Goal: Transaction & Acquisition: Purchase product/service

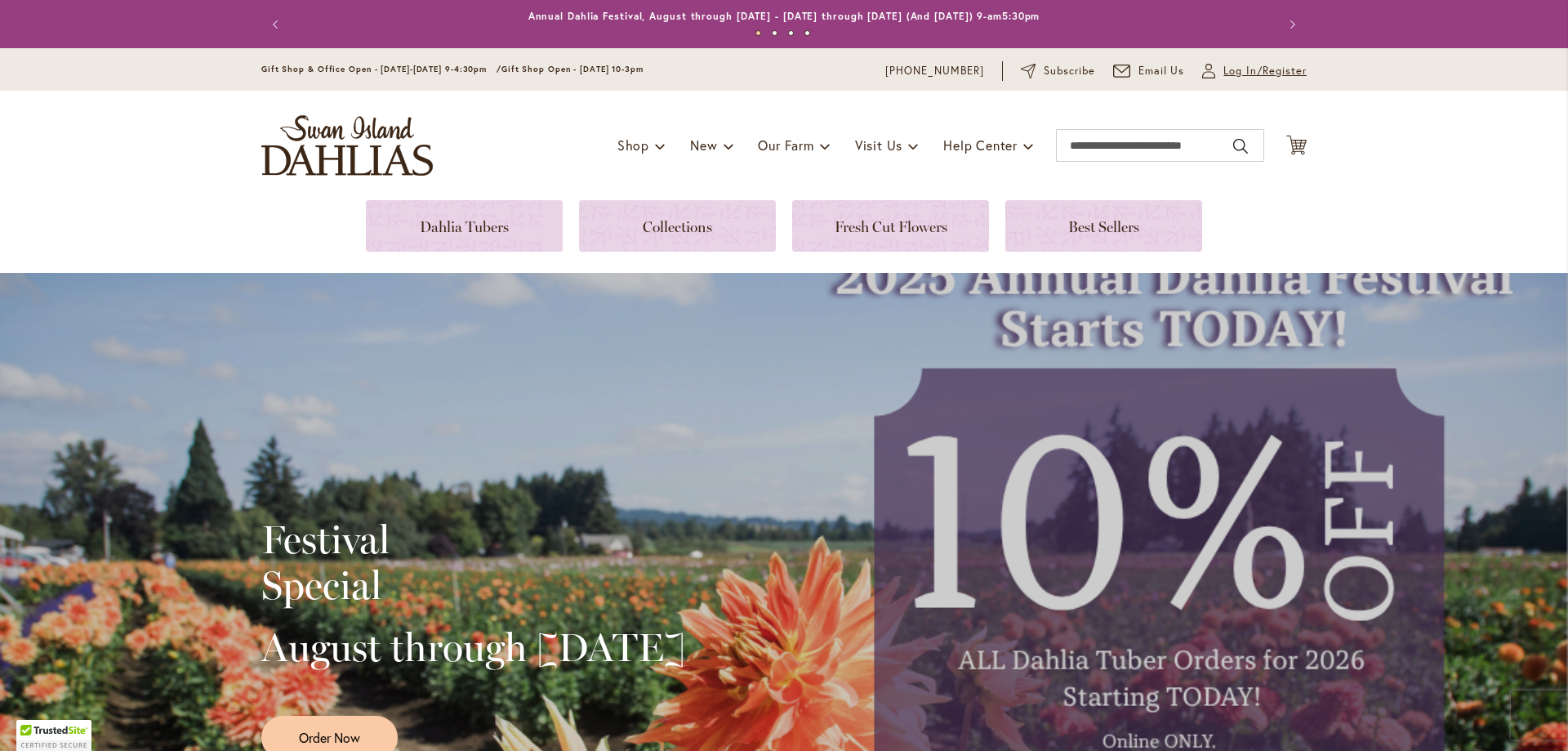
click at [1224, 70] on span "Log In/Register" at bounding box center [1265, 71] width 83 height 16
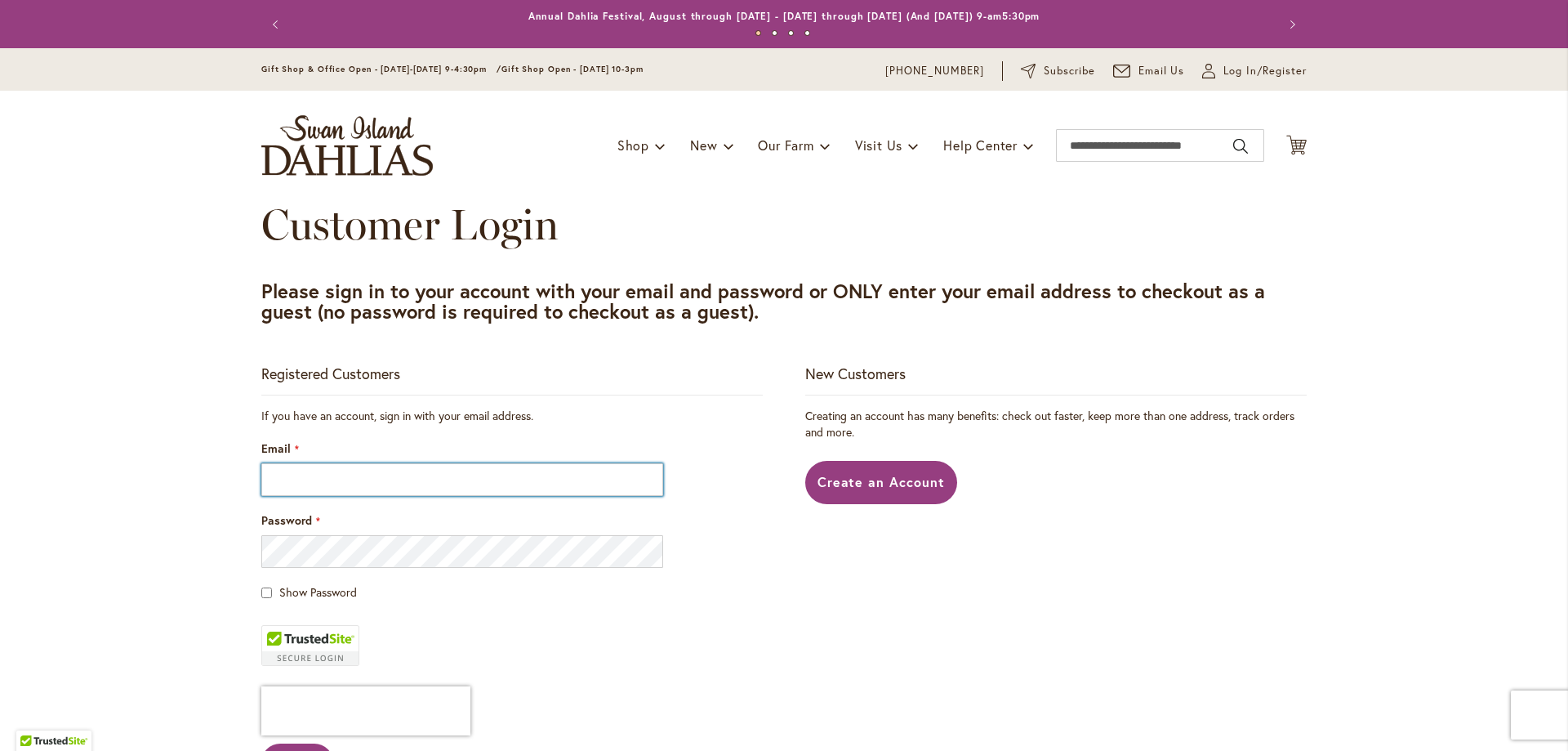
click at [302, 475] on input "Email" at bounding box center [463, 479] width 402 height 33
type input "**********"
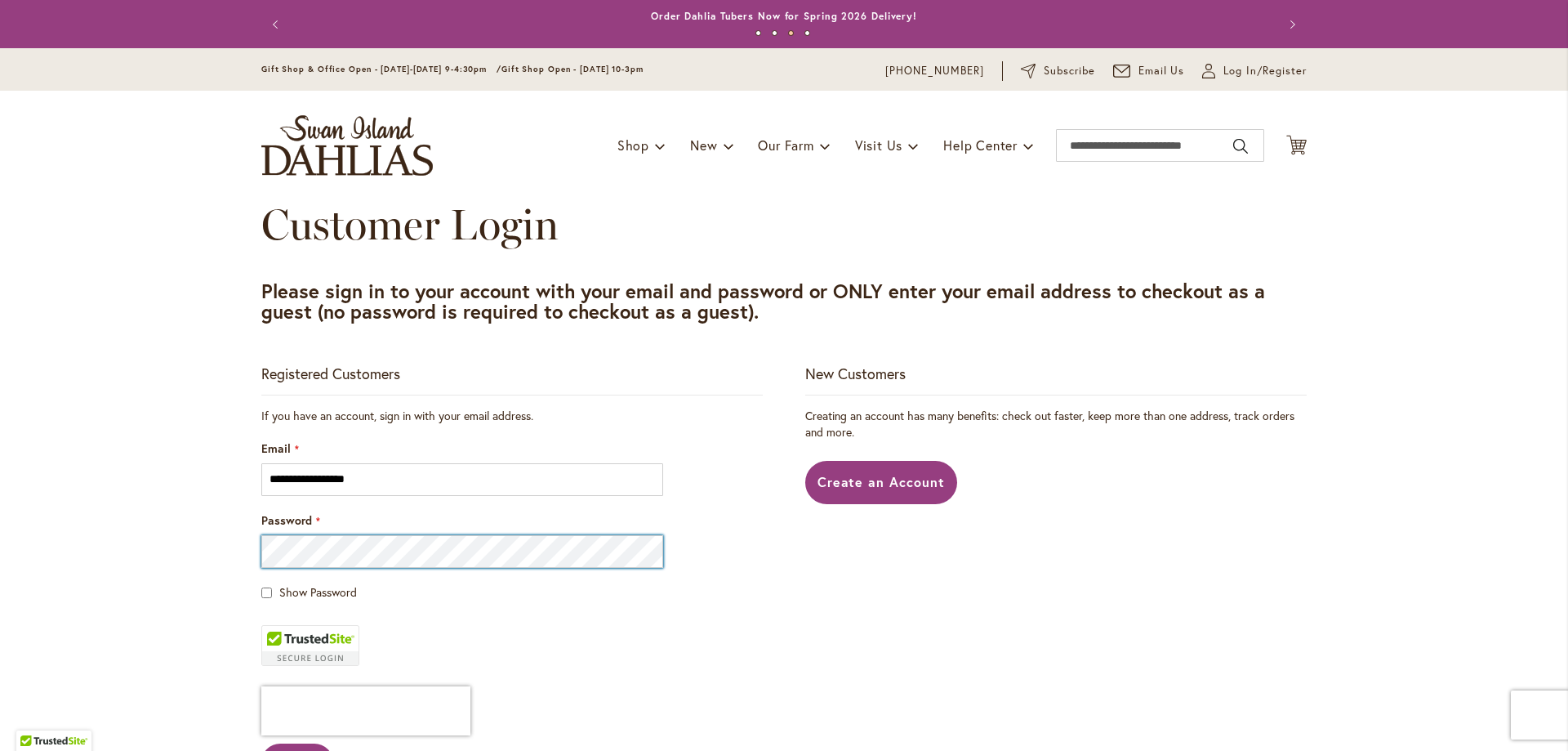
click at [262, 743] on button "Sign In" at bounding box center [298, 762] width 72 height 38
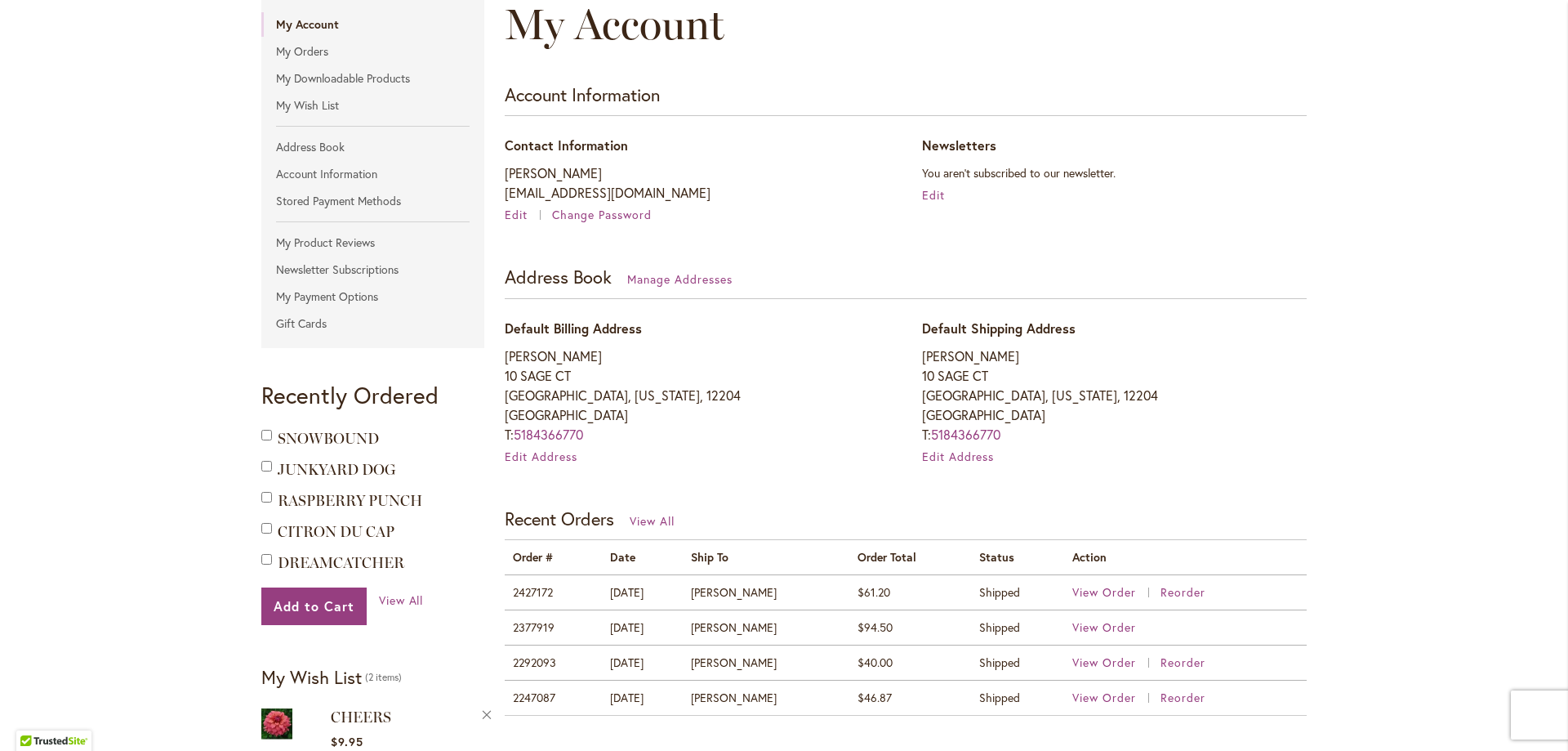
scroll to position [245, 0]
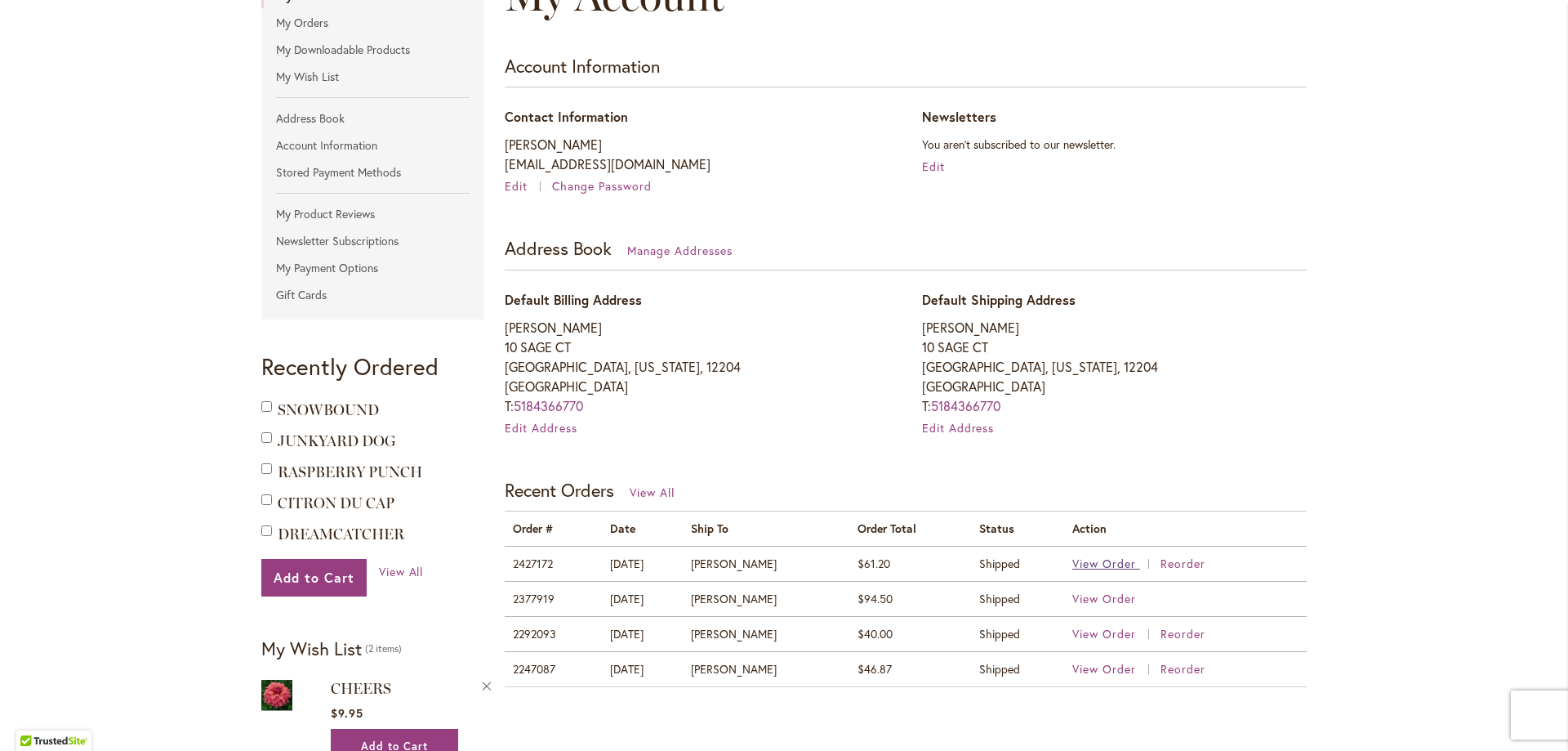
click at [1111, 560] on span "View Order" at bounding box center [1104, 563] width 63 height 15
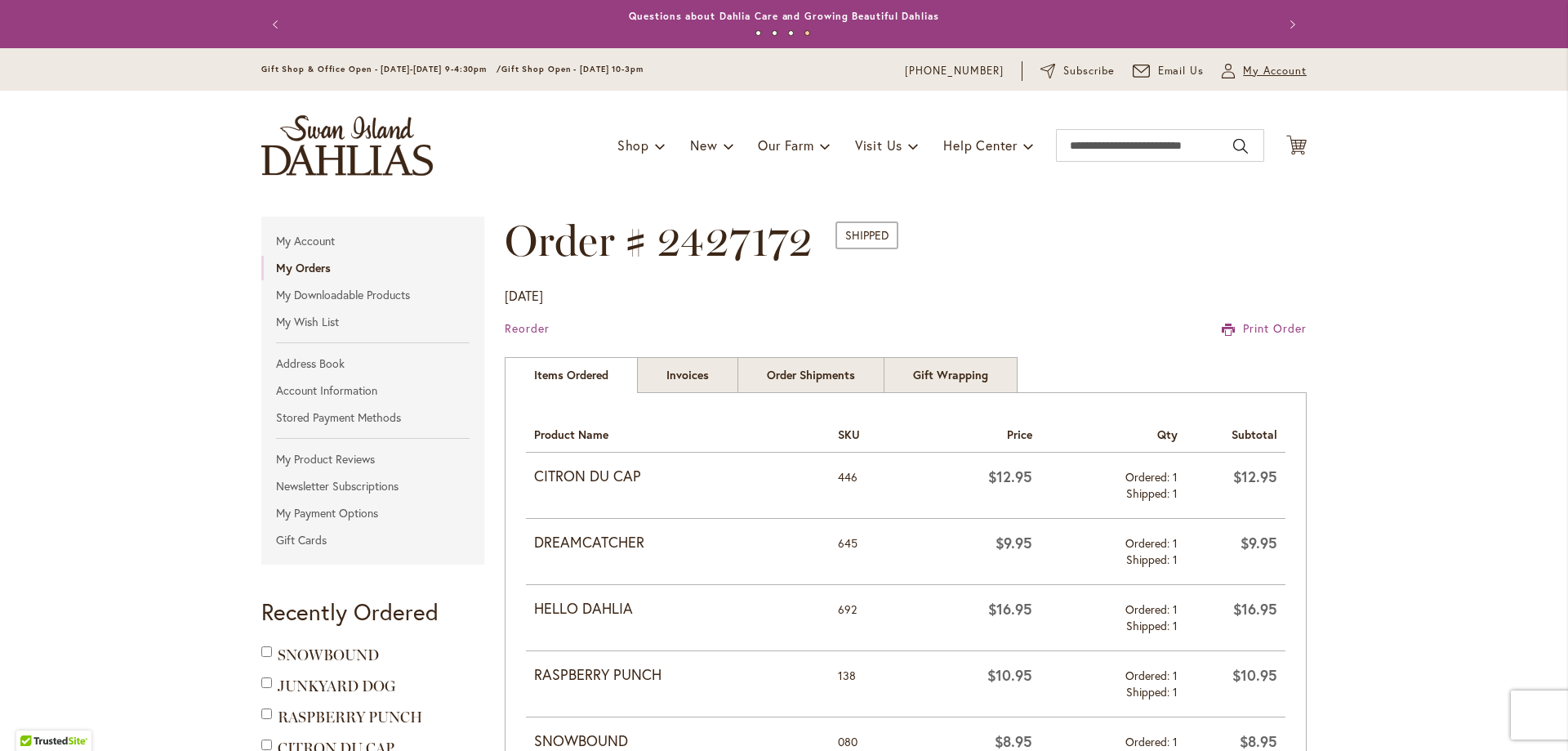
click at [1264, 69] on span "My Account" at bounding box center [1275, 71] width 63 height 16
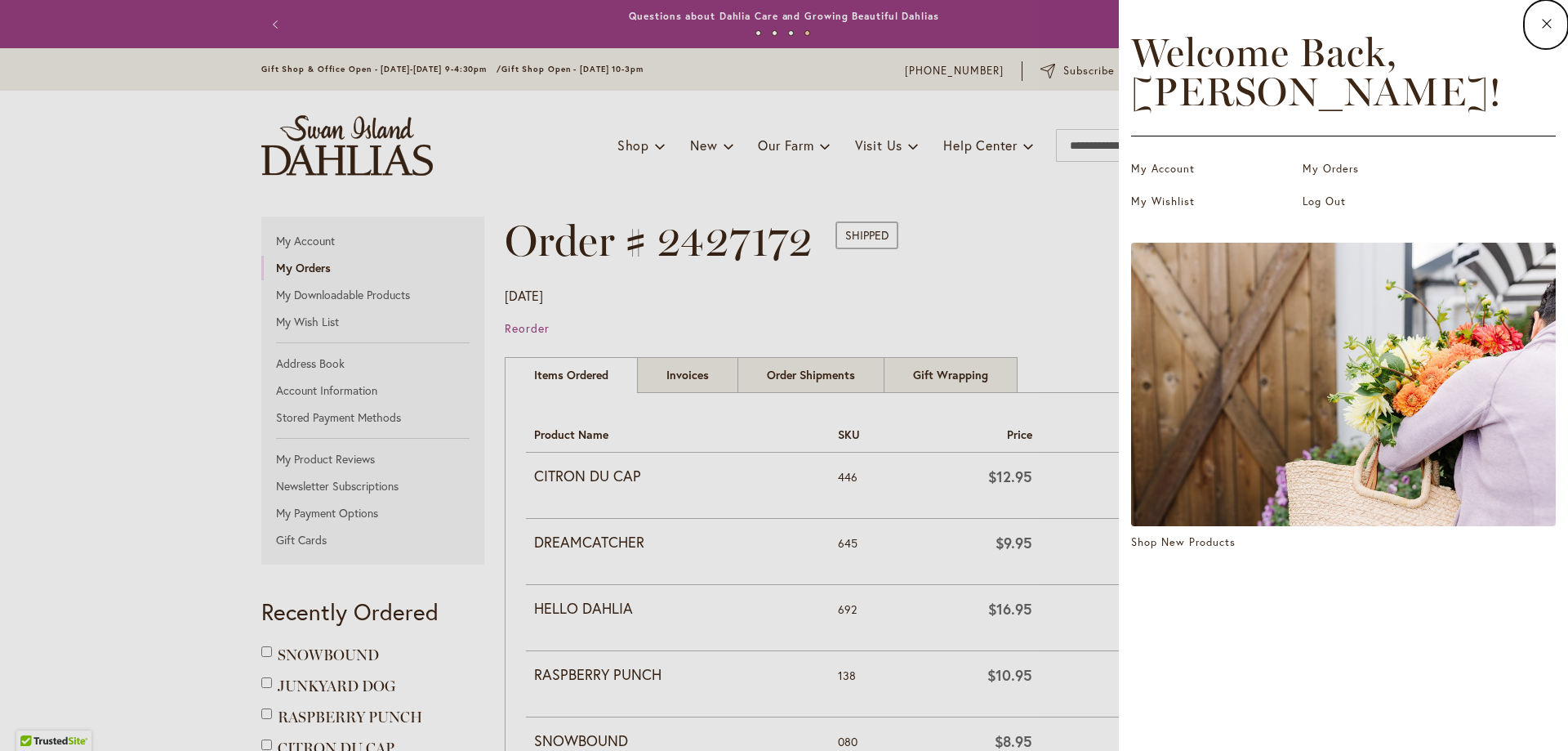
click at [1119, 364] on dialog "Close Welcome Back, STEPHANIE ! My Account My Orders My Wishlist Log Out Shop N…" at bounding box center [1343, 376] width 449 height 751
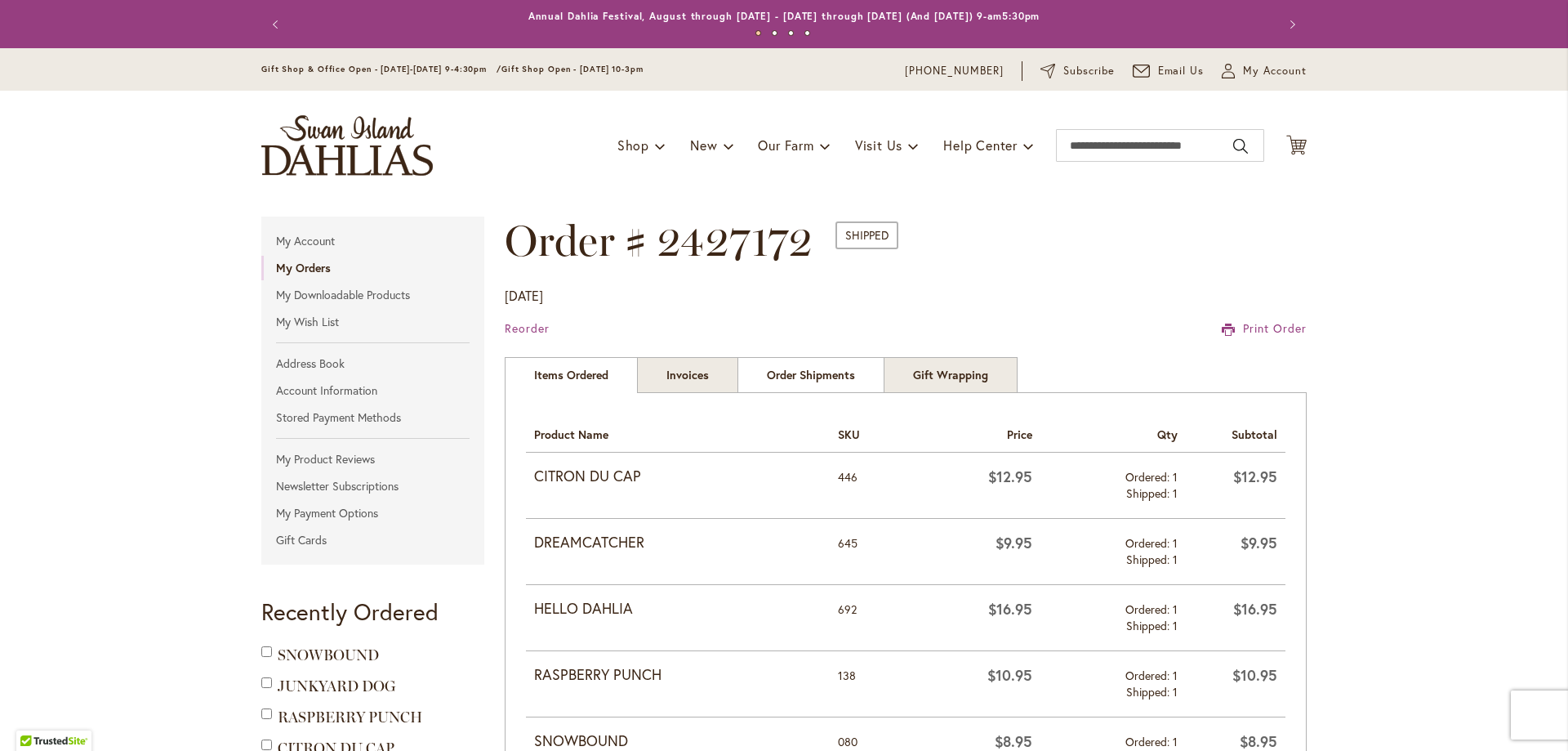
click at [820, 375] on link "Order Shipments" at bounding box center [811, 375] width 147 height 36
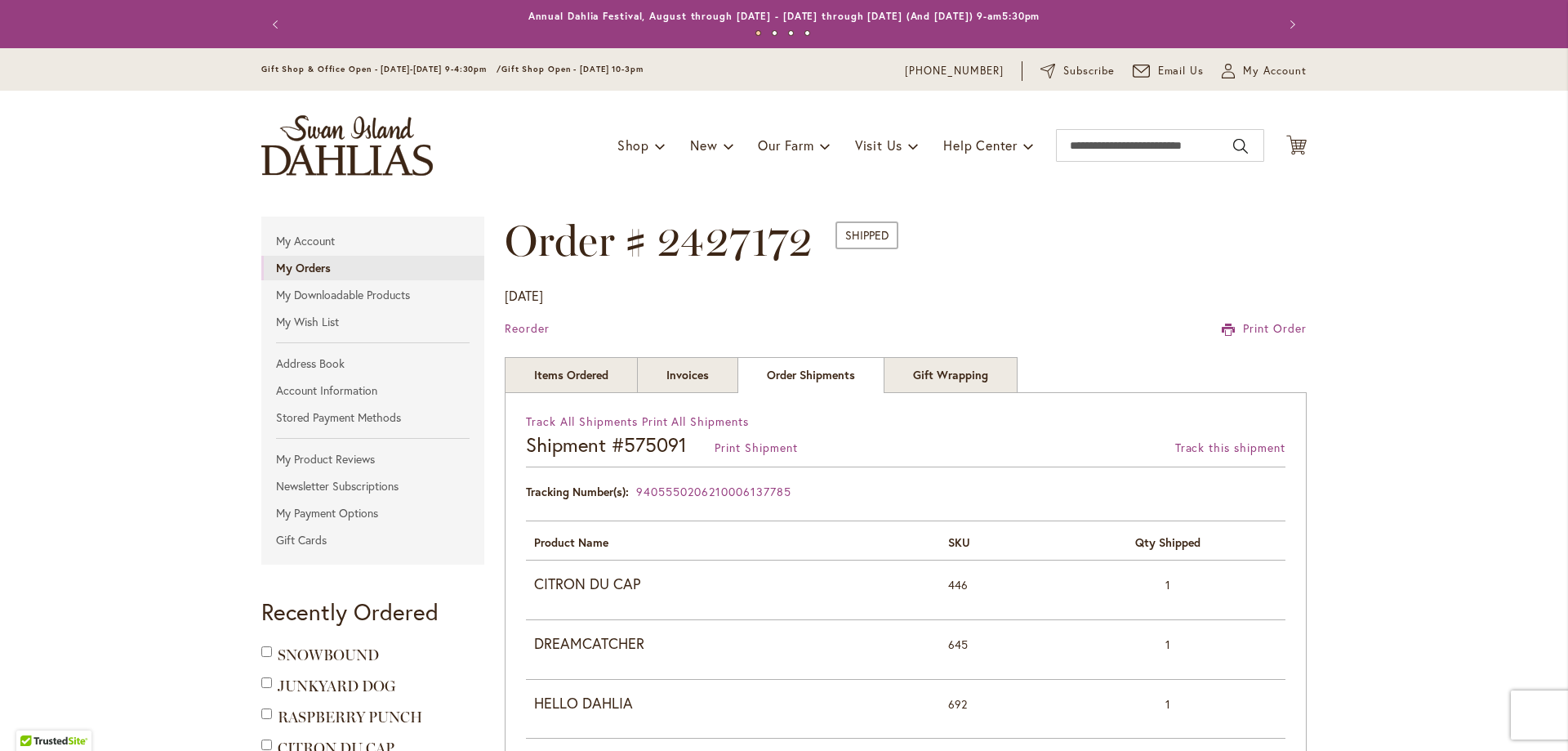
click at [308, 266] on strong "My Orders" at bounding box center [304, 268] width 55 height 15
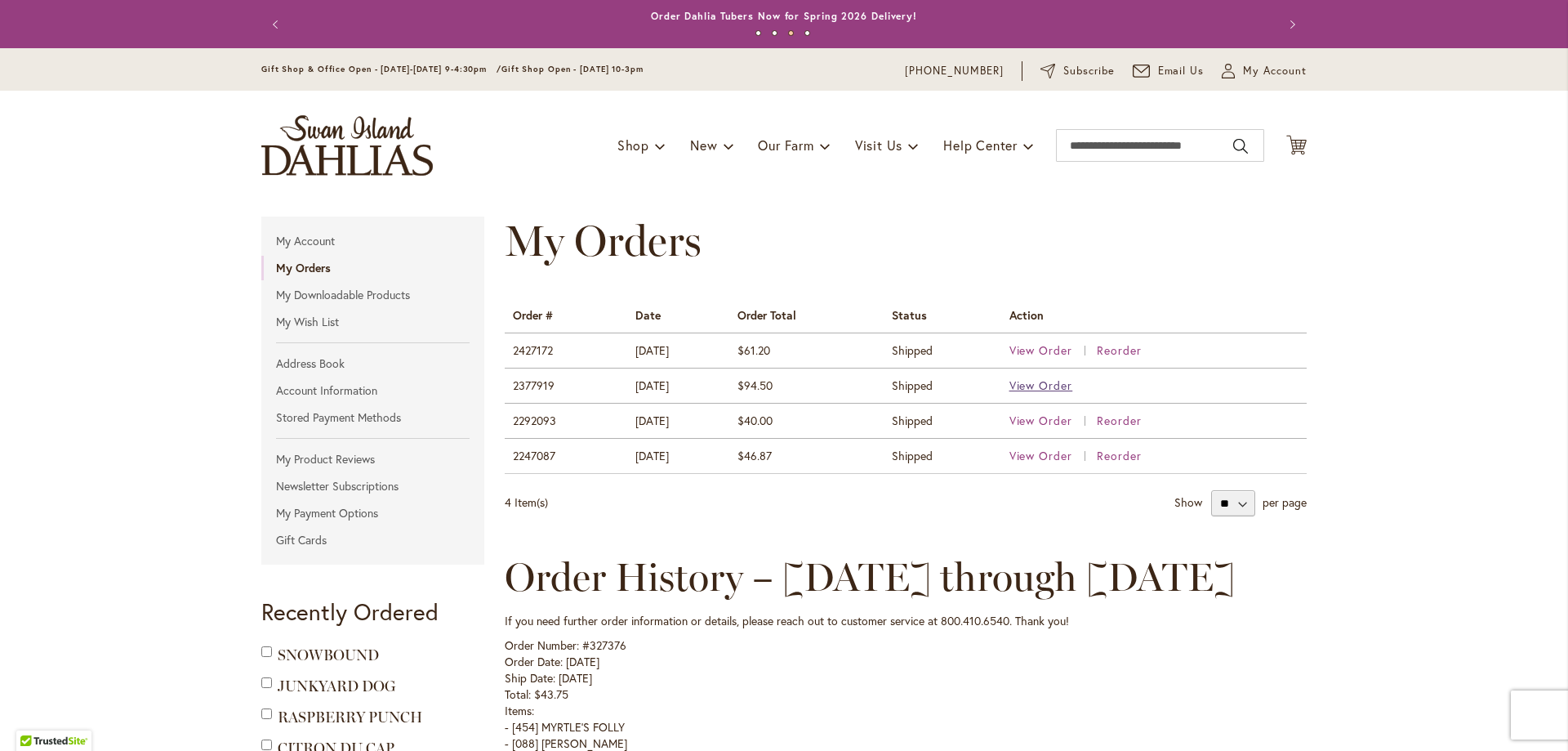
click at [1051, 391] on span "View Order" at bounding box center [1041, 385] width 63 height 15
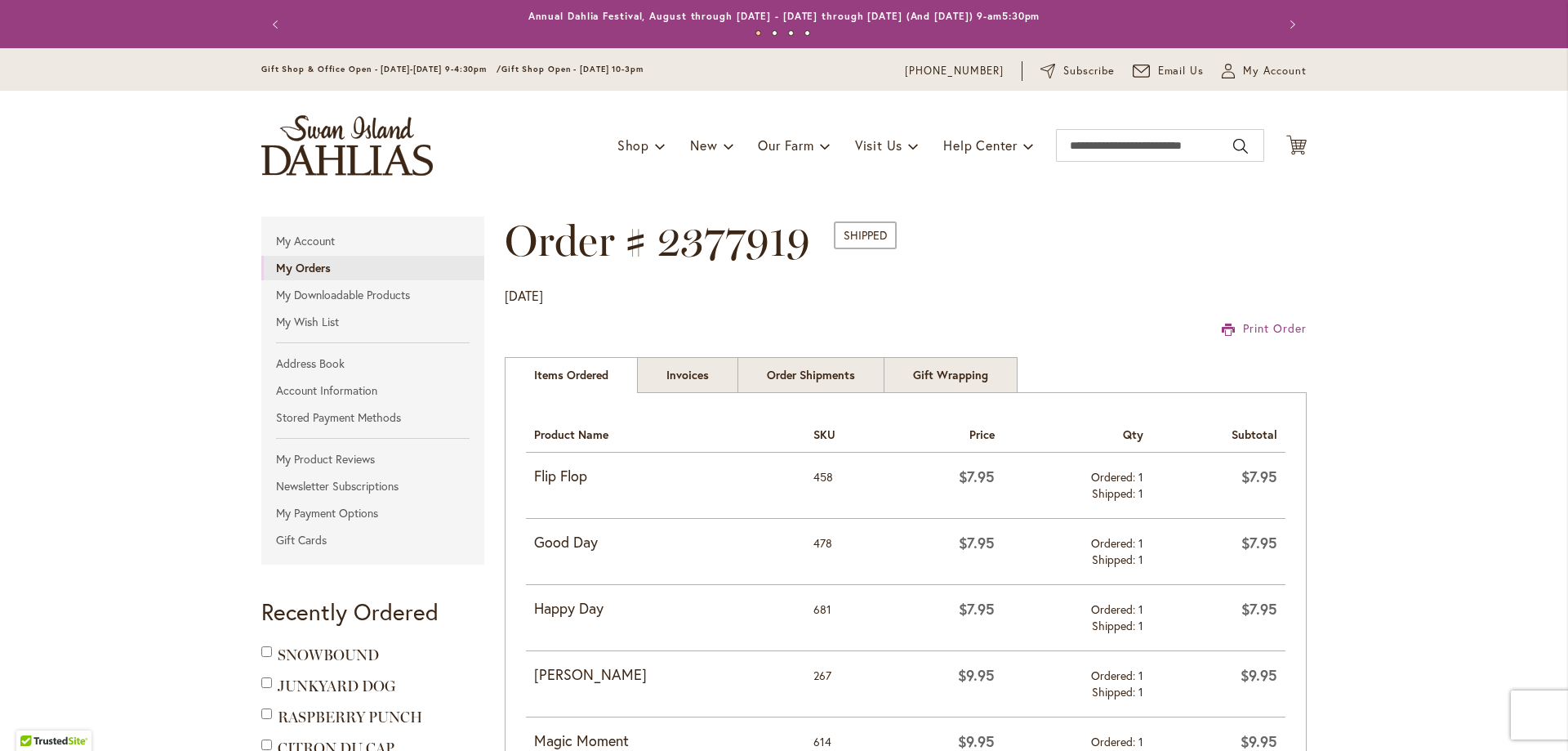
click at [303, 267] on strong "My Orders" at bounding box center [304, 268] width 55 height 15
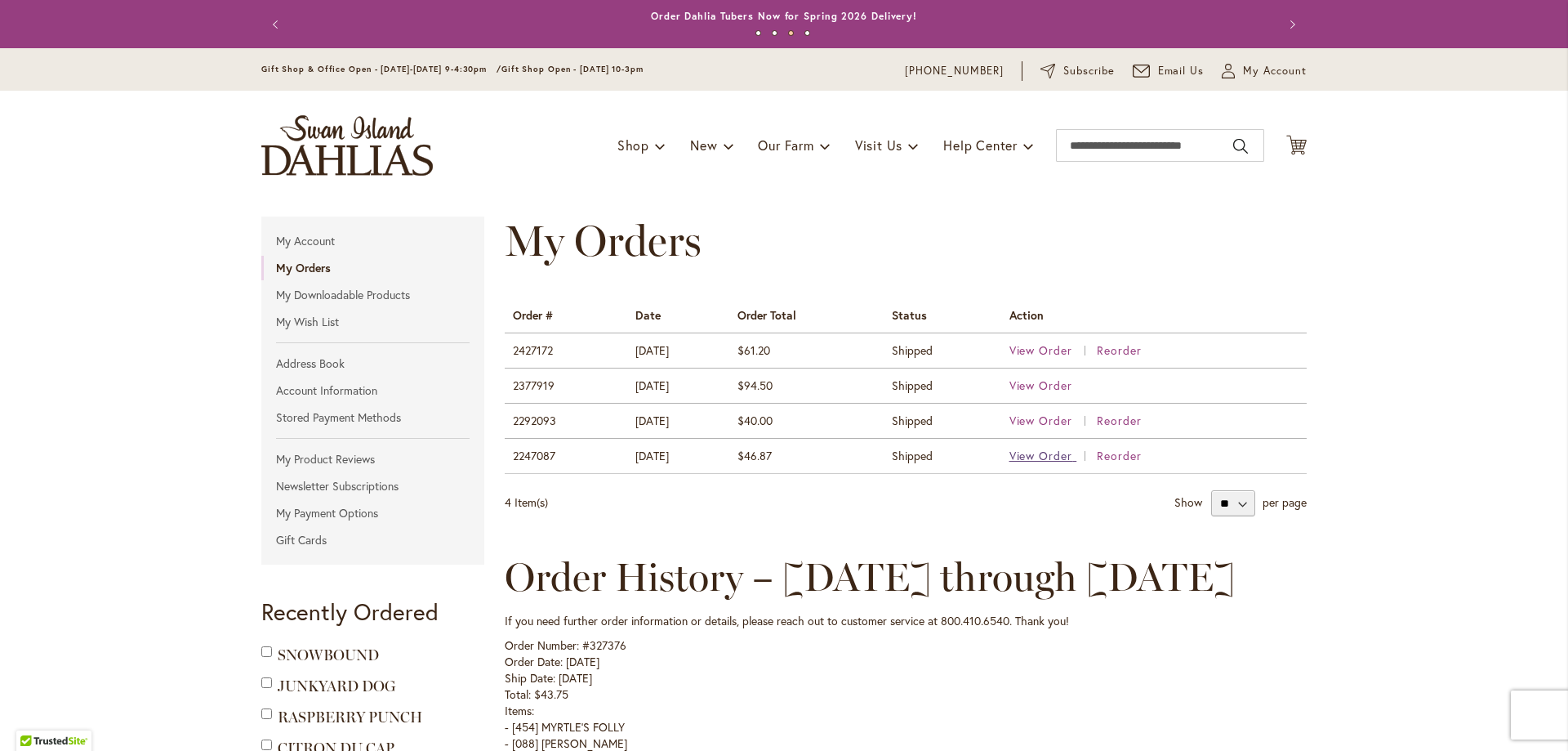
click at [1044, 457] on span "View Order" at bounding box center [1041, 455] width 63 height 15
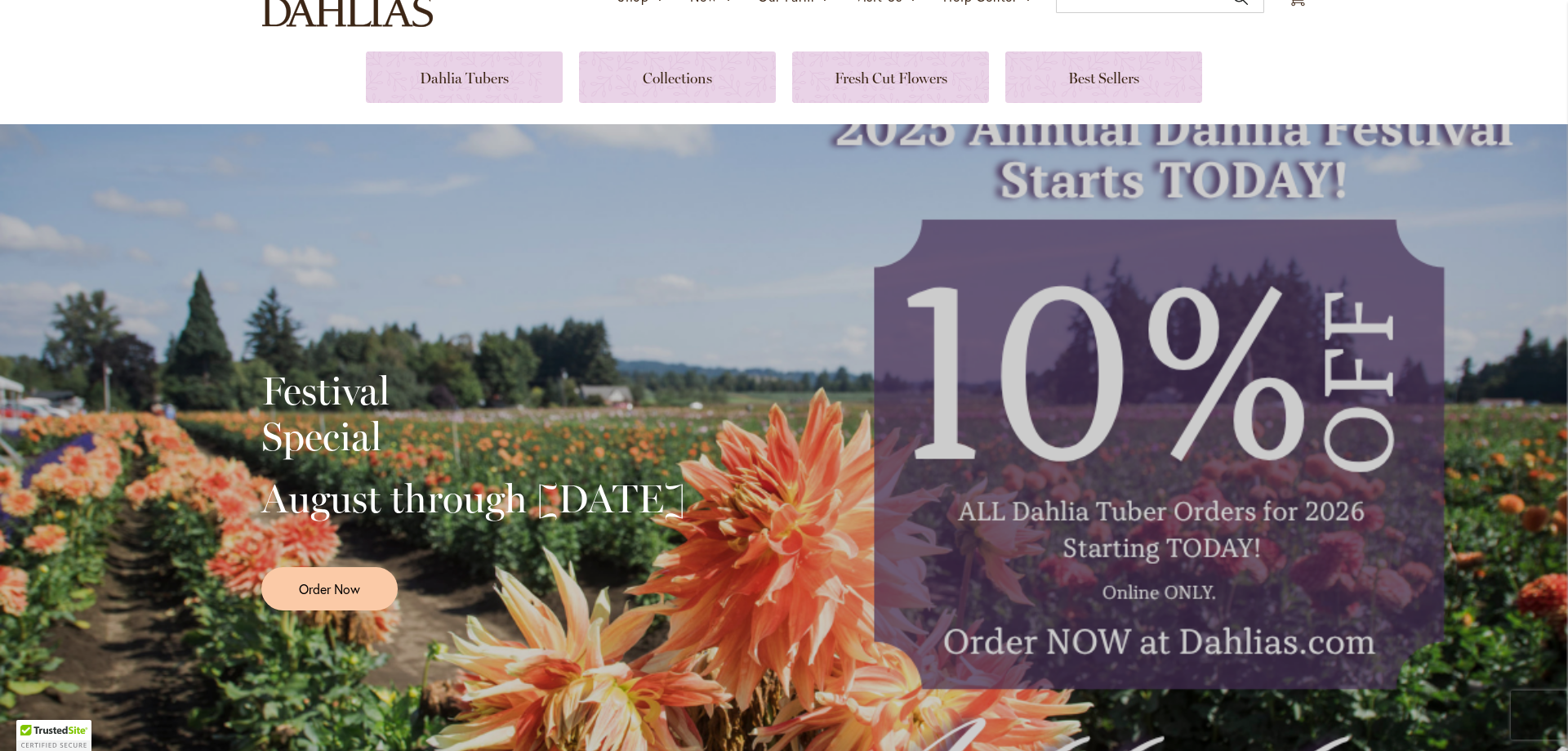
scroll to position [245, 0]
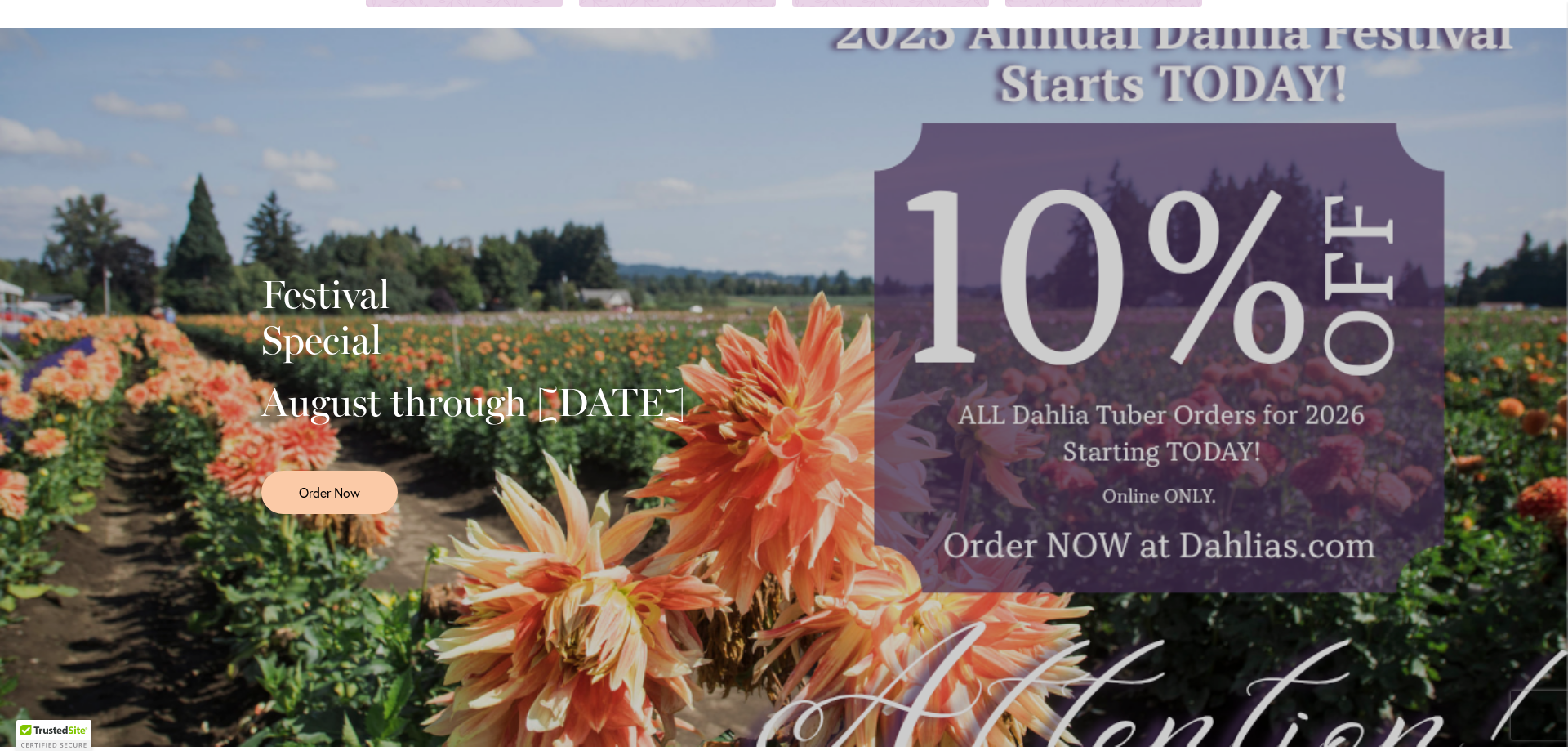
click at [1150, 278] on div "Festival Special August through September 28th Order Now" at bounding box center [784, 387] width 1045 height 408
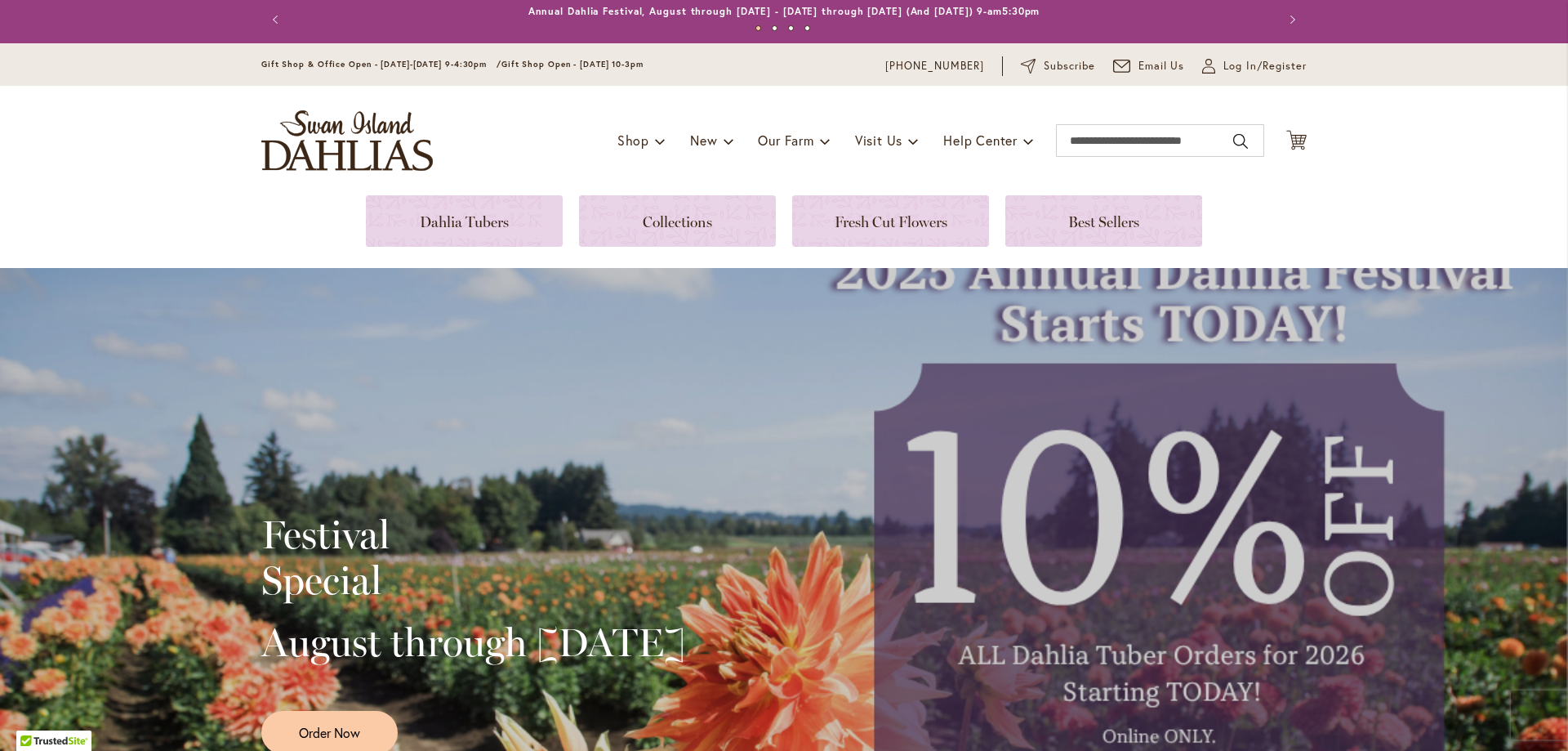
scroll to position [0, 0]
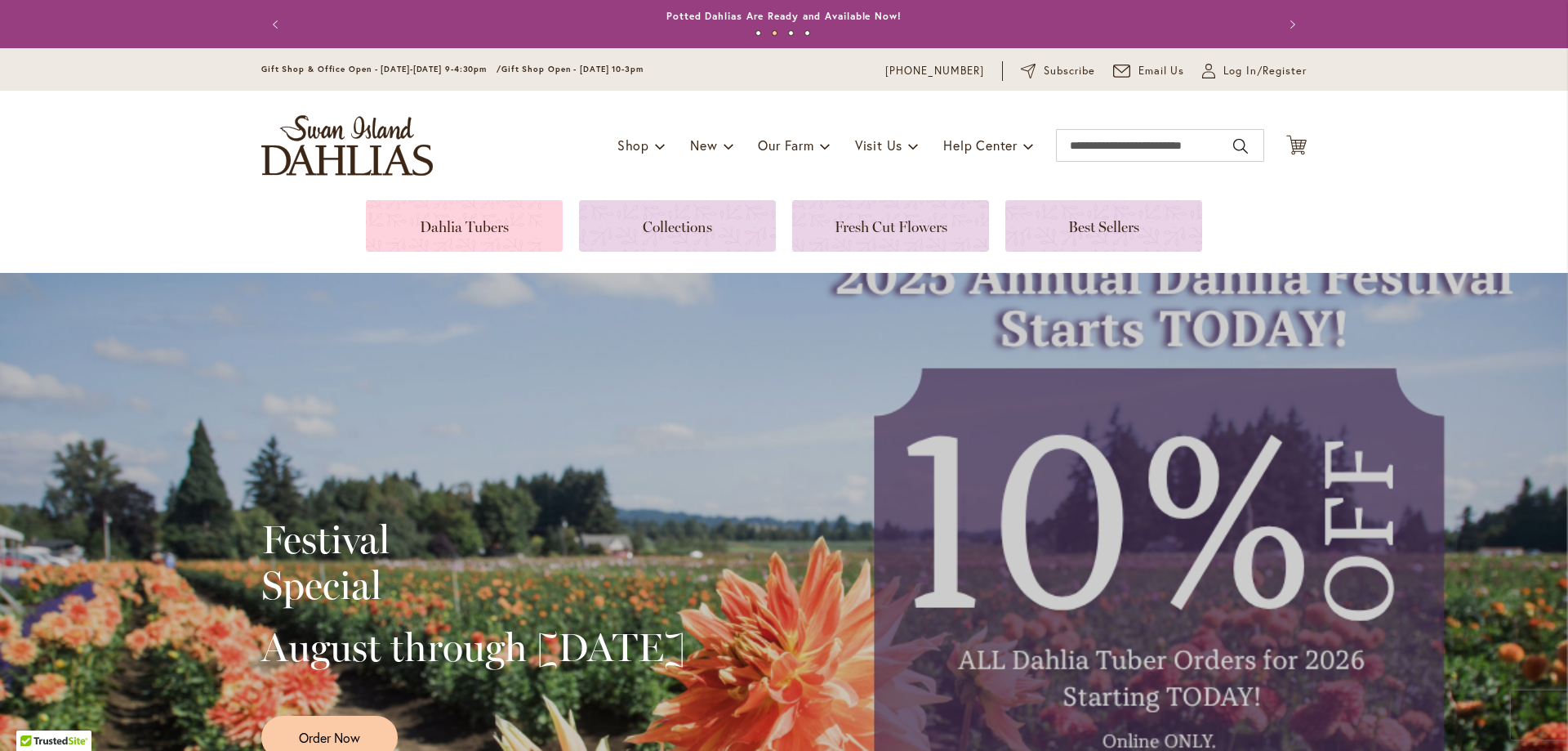
click at [454, 213] on link at bounding box center [464, 226] width 197 height 51
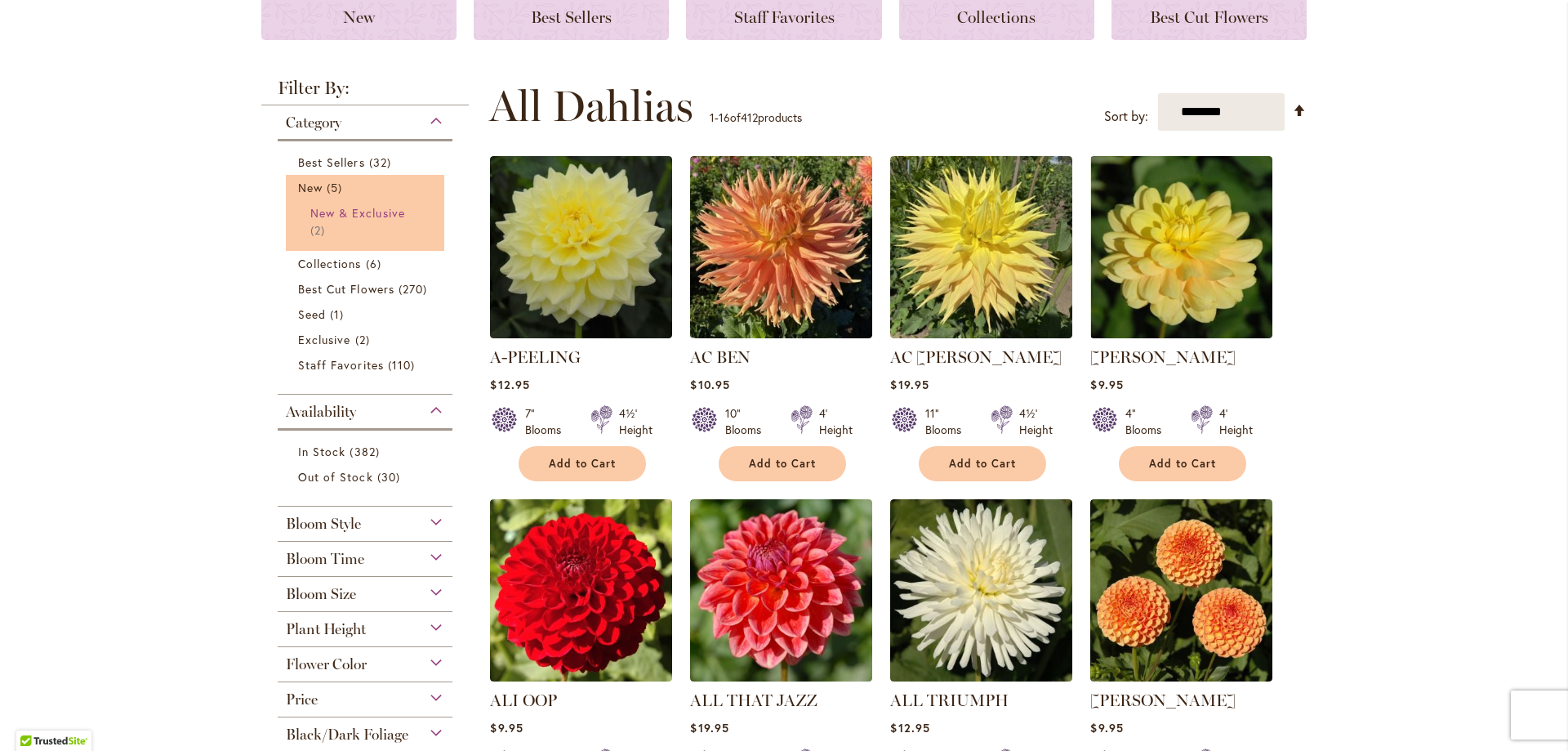
scroll to position [408, 0]
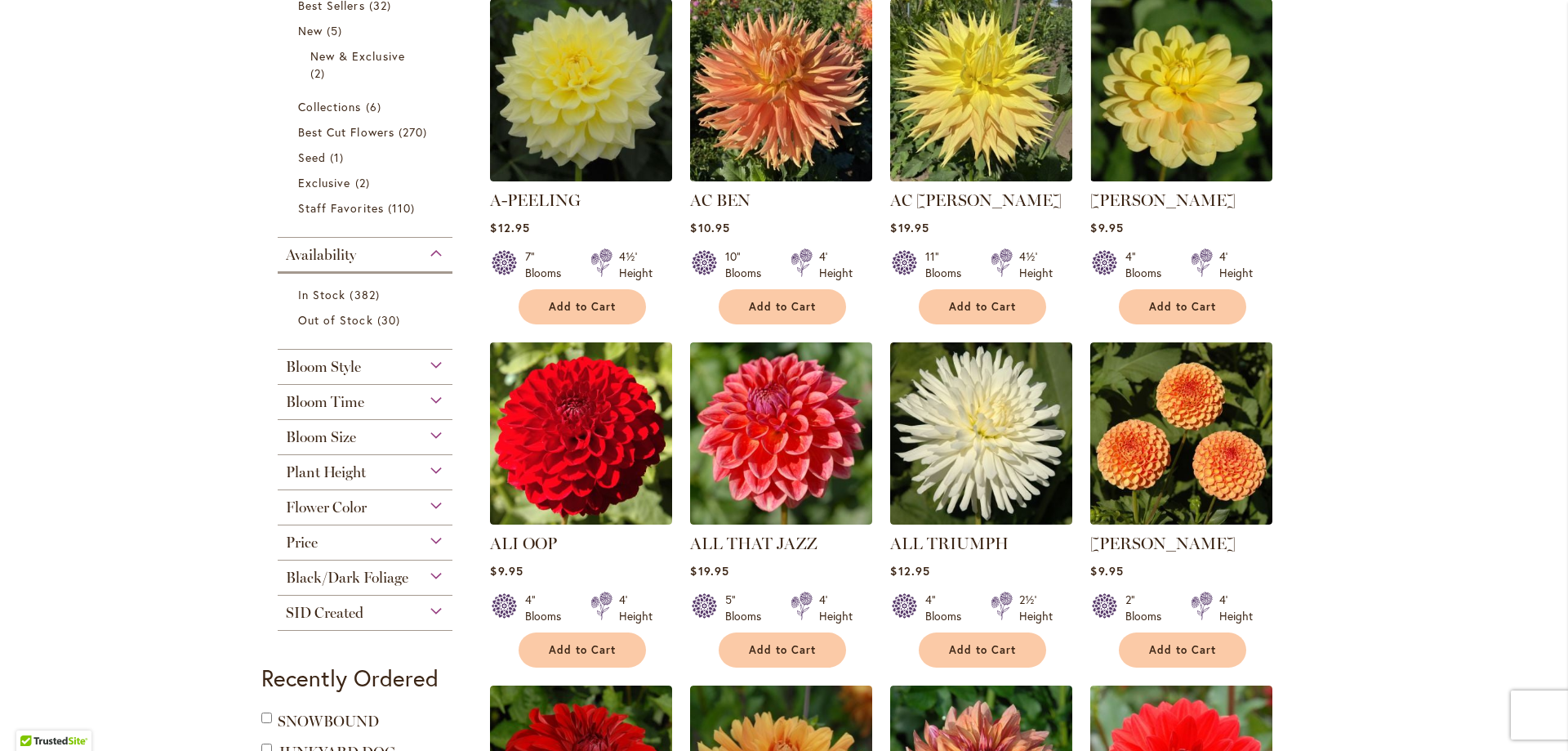
click at [414, 394] on div "Bloom Time" at bounding box center [365, 398] width 175 height 27
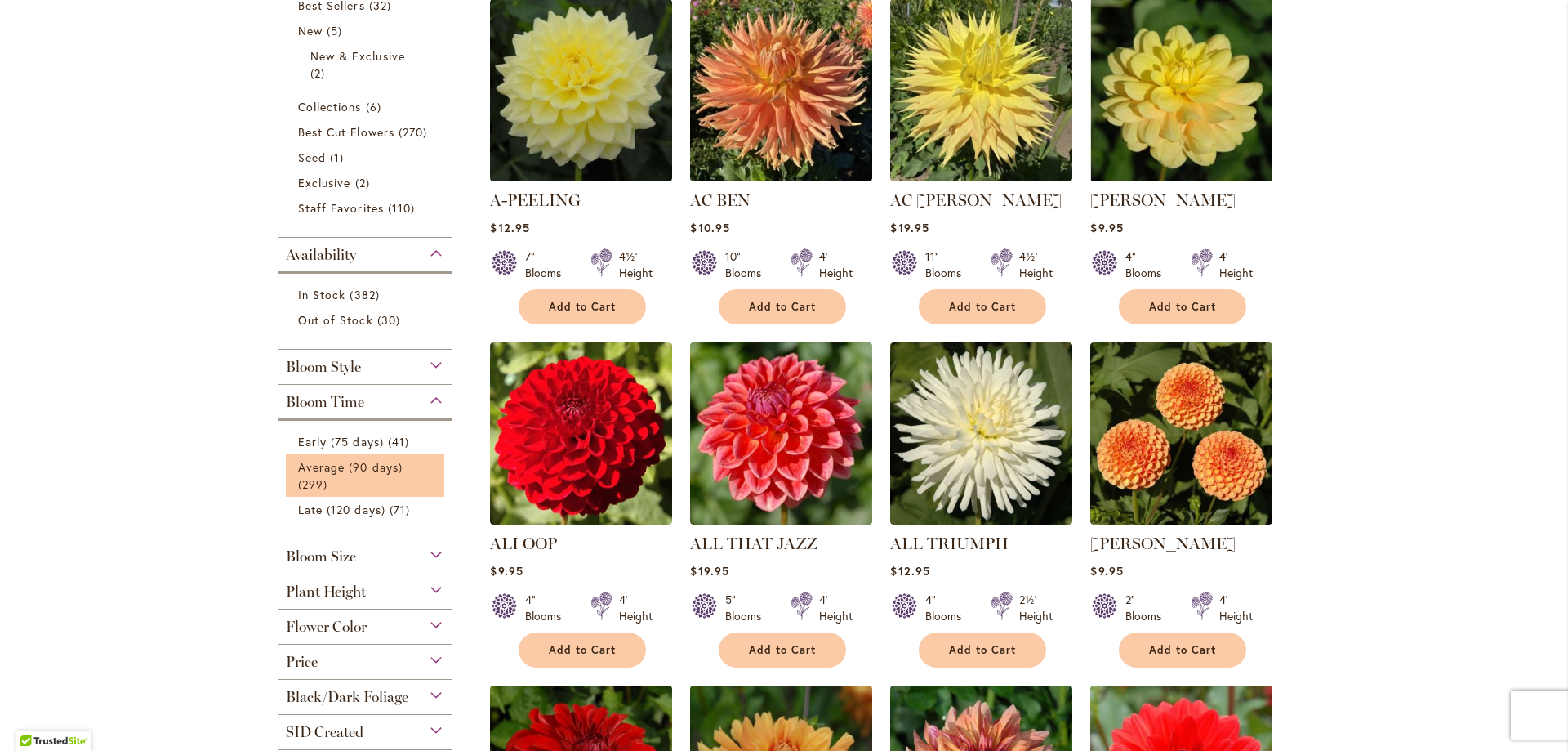
click at [369, 456] on li "Average (90 days) 299 items" at bounding box center [364, 476] width 158 height 43
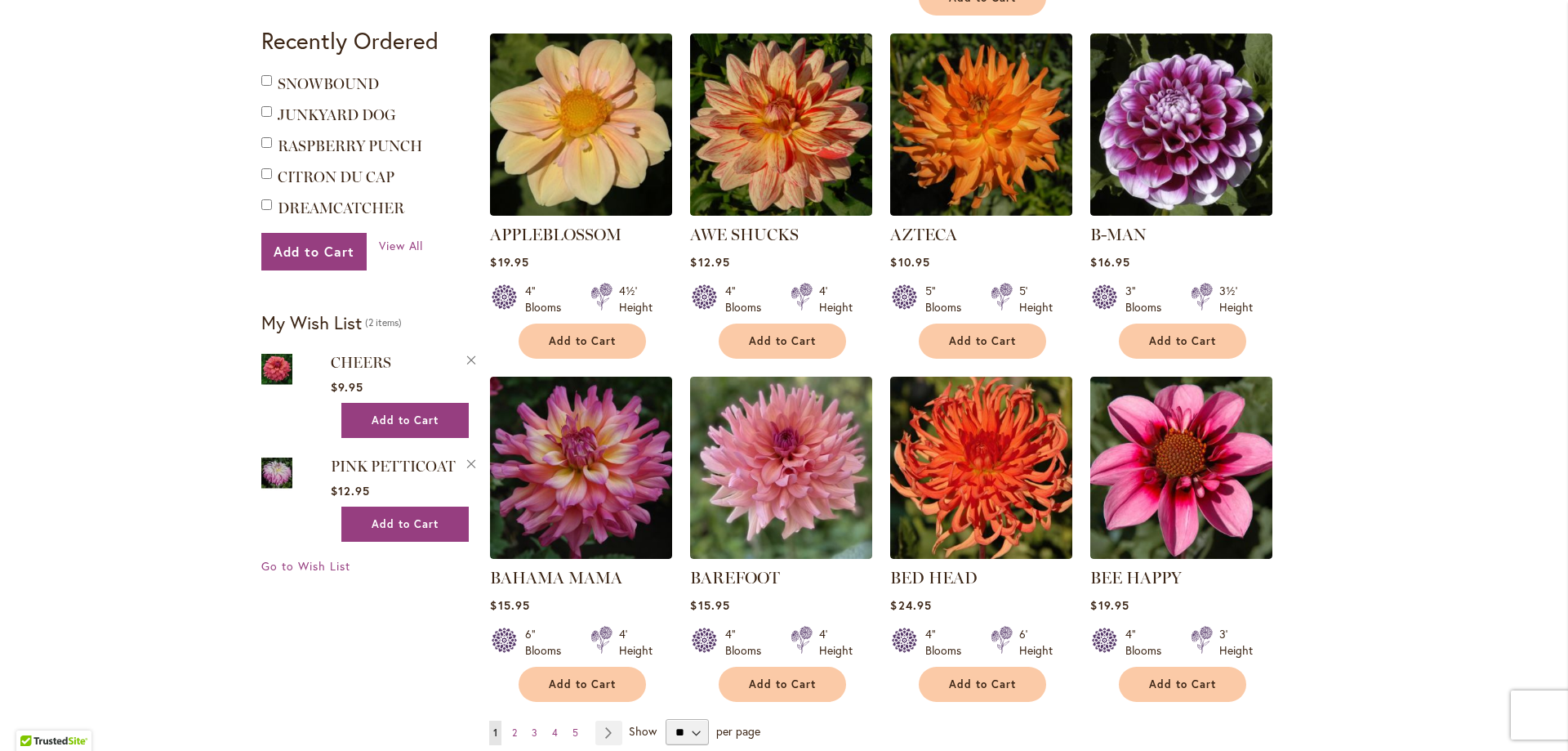
scroll to position [1061, 0]
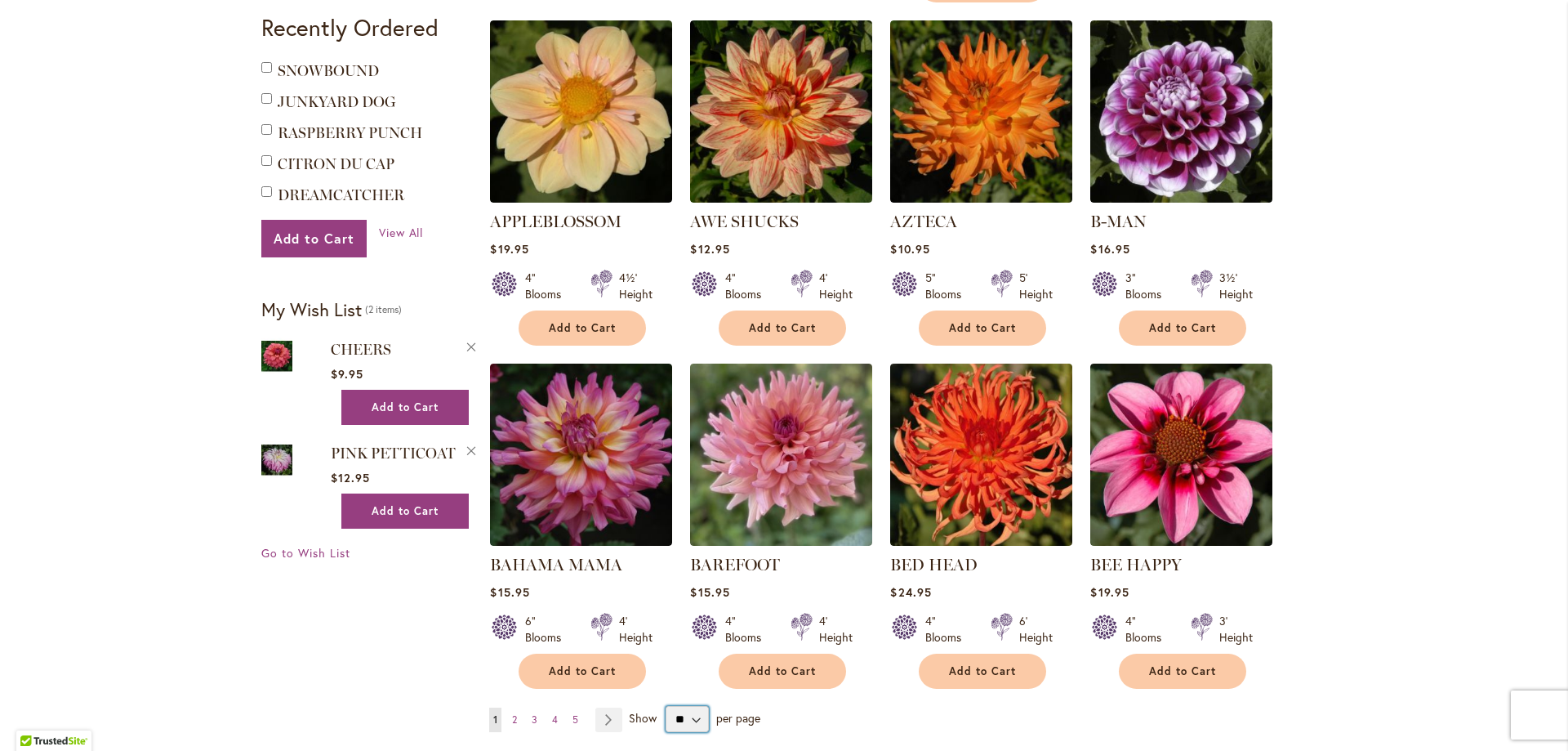
click at [691, 706] on select "** ** ** **" at bounding box center [687, 718] width 44 height 27
select select "**"
click at [666, 706] on select "** ** ** **" at bounding box center [687, 718] width 44 height 27
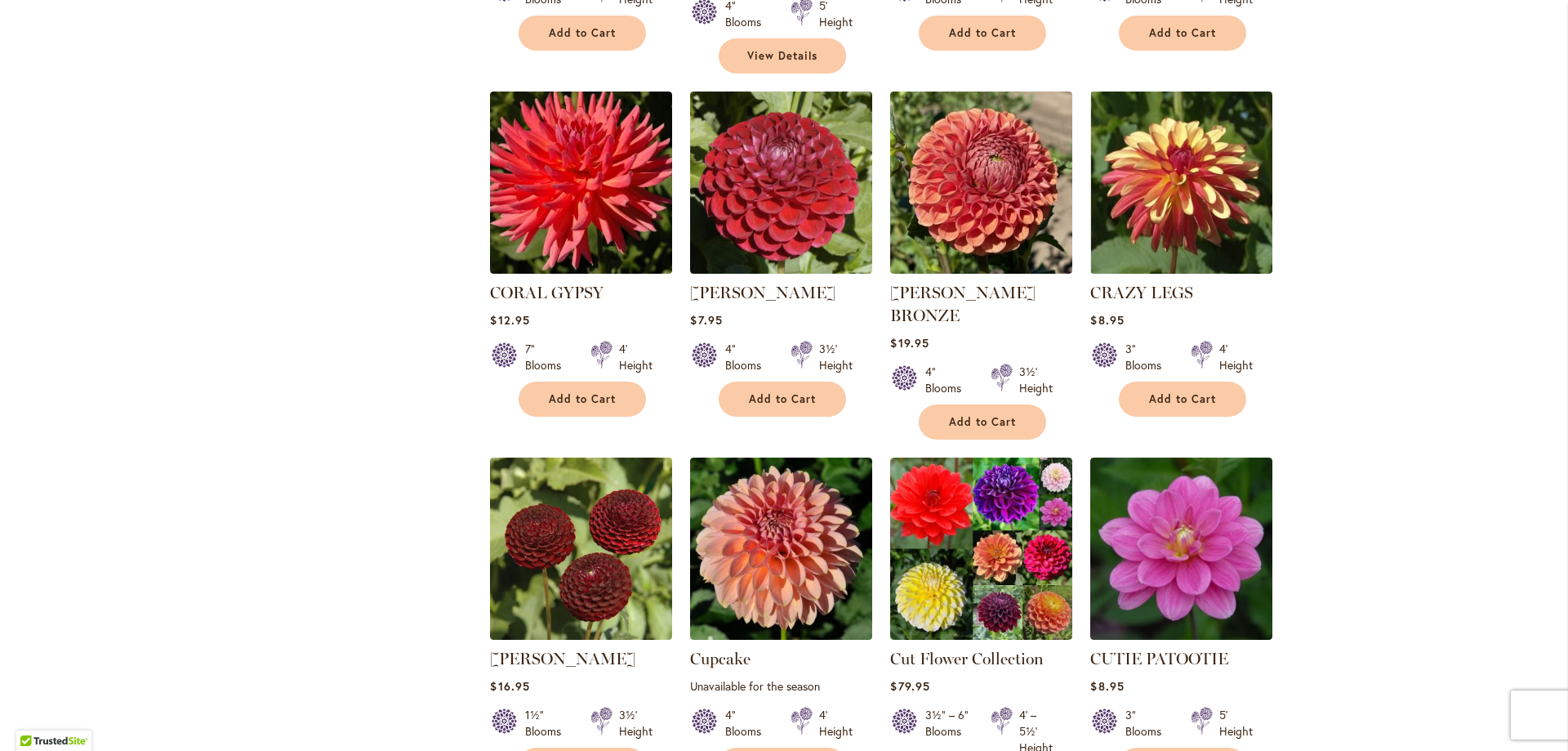
scroll to position [5228, 0]
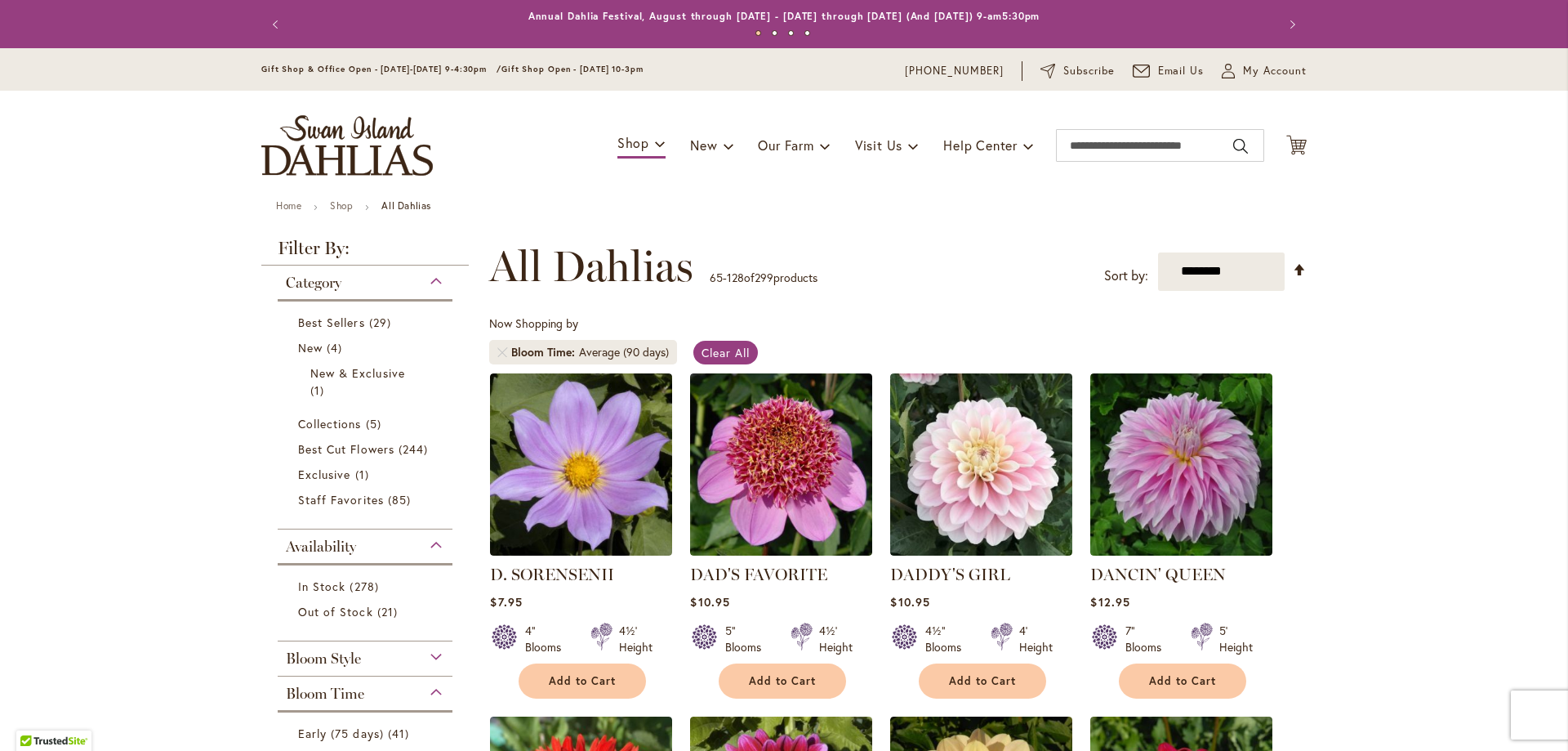
scroll to position [163, 0]
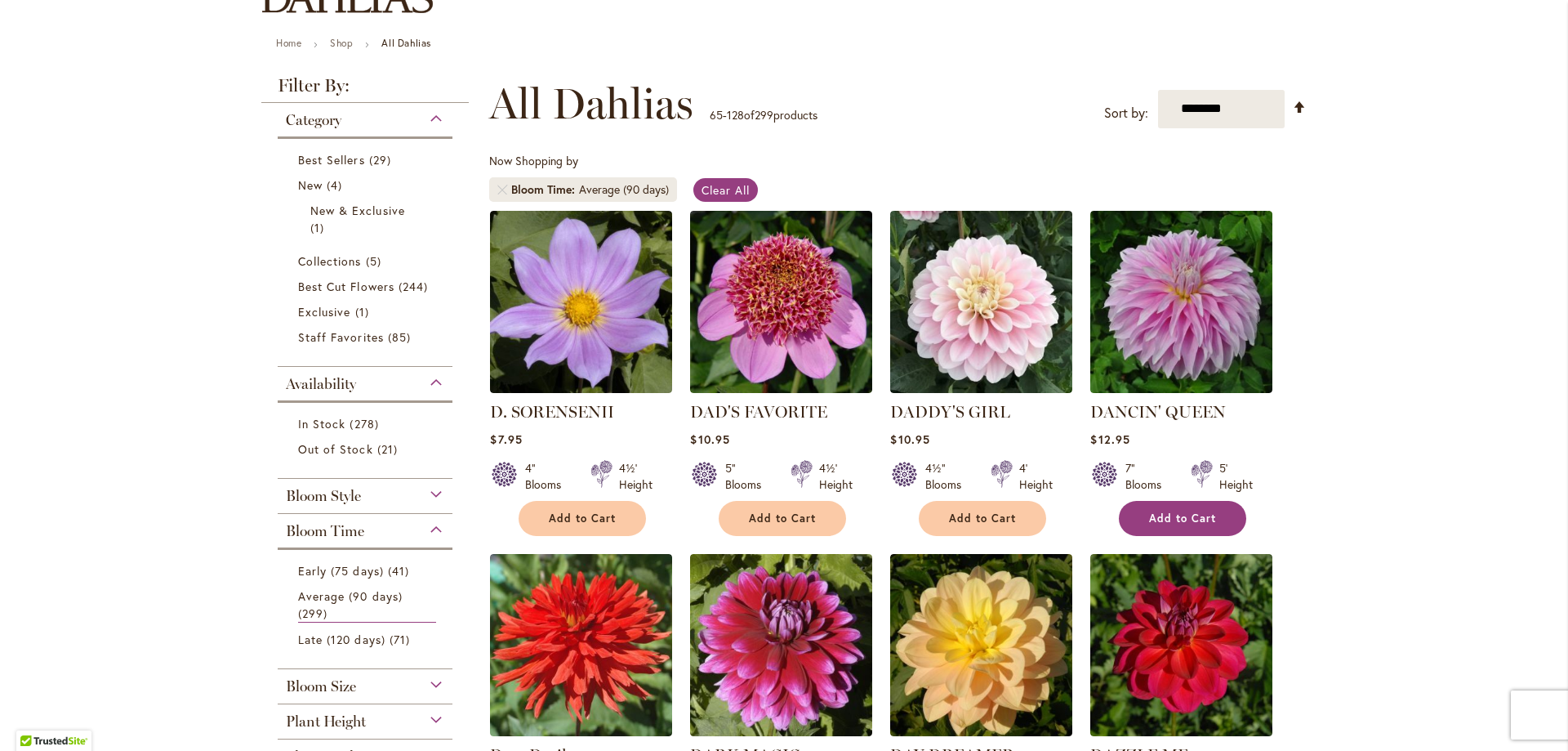
click at [1166, 516] on span "Add to Cart" at bounding box center [1183, 518] width 67 height 14
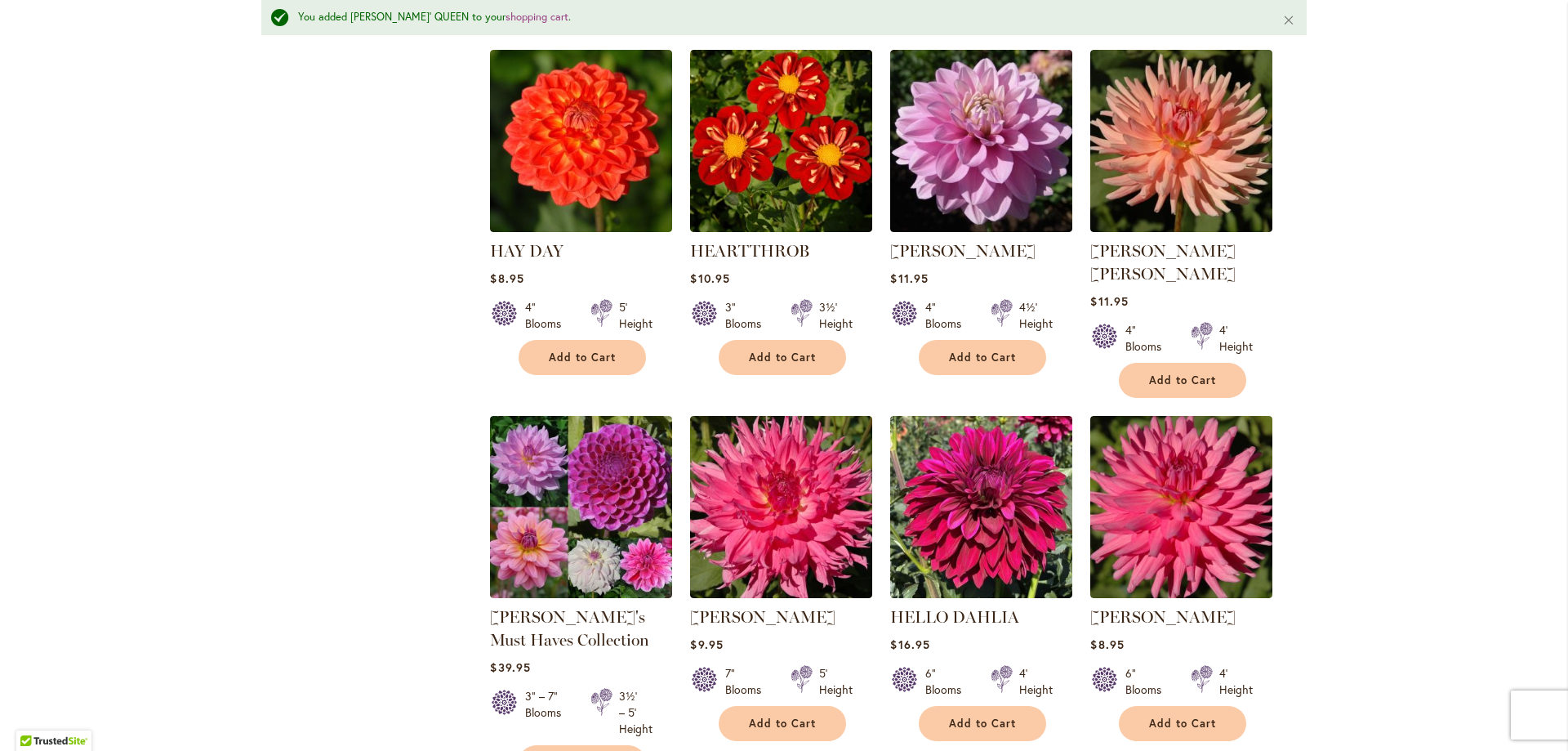
scroll to position [5390, 0]
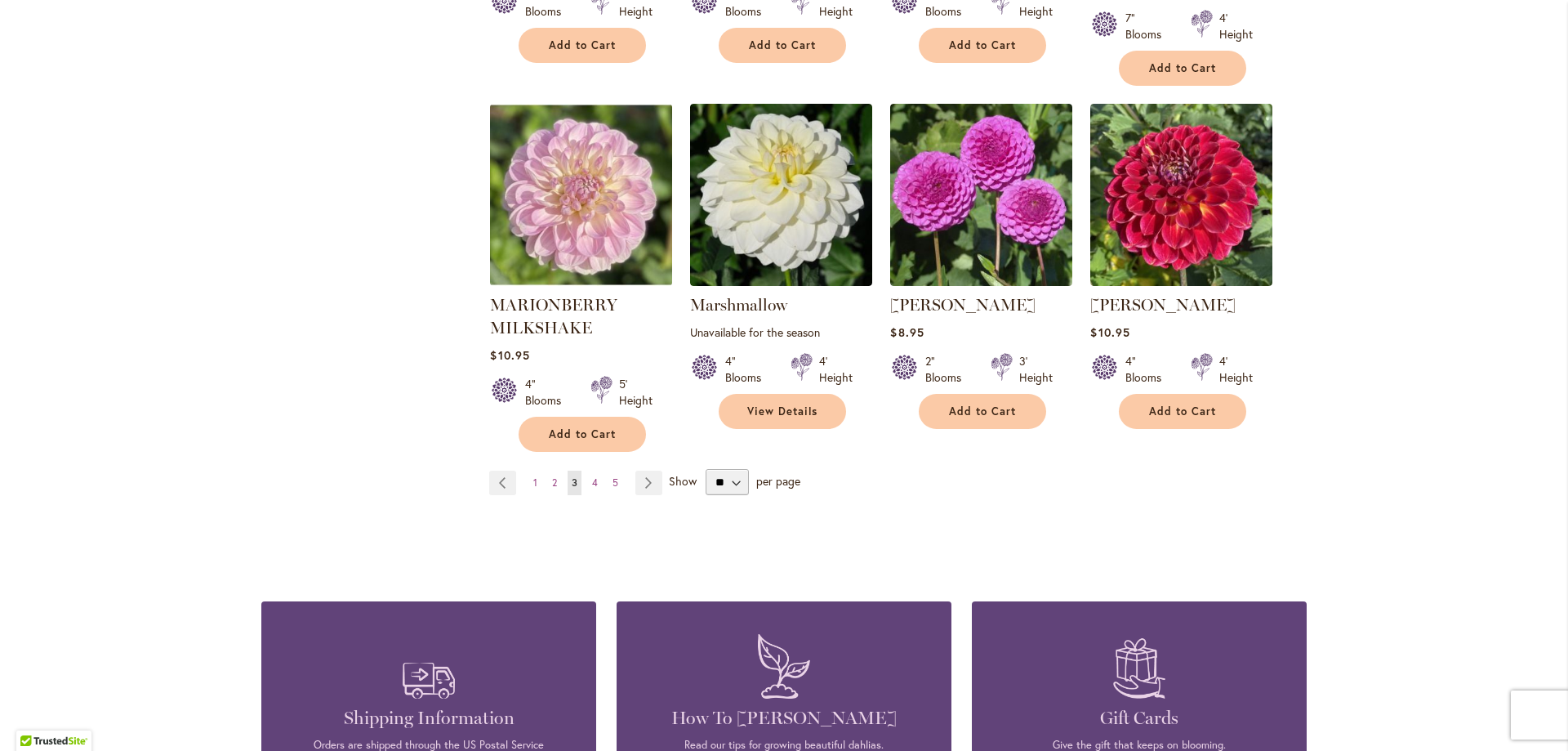
scroll to position [5635, 0]
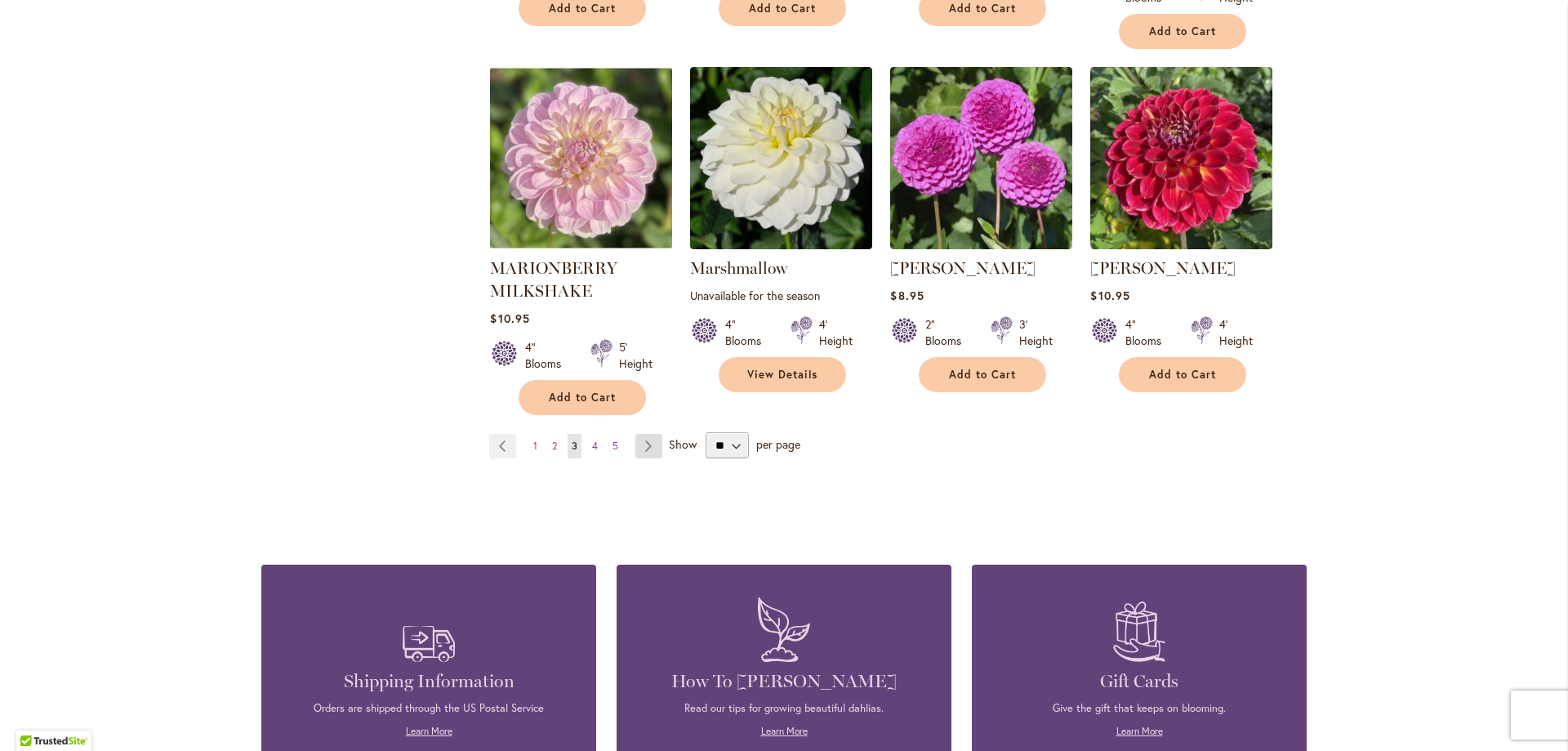
click at [642, 434] on link "Page Next" at bounding box center [649, 446] width 27 height 25
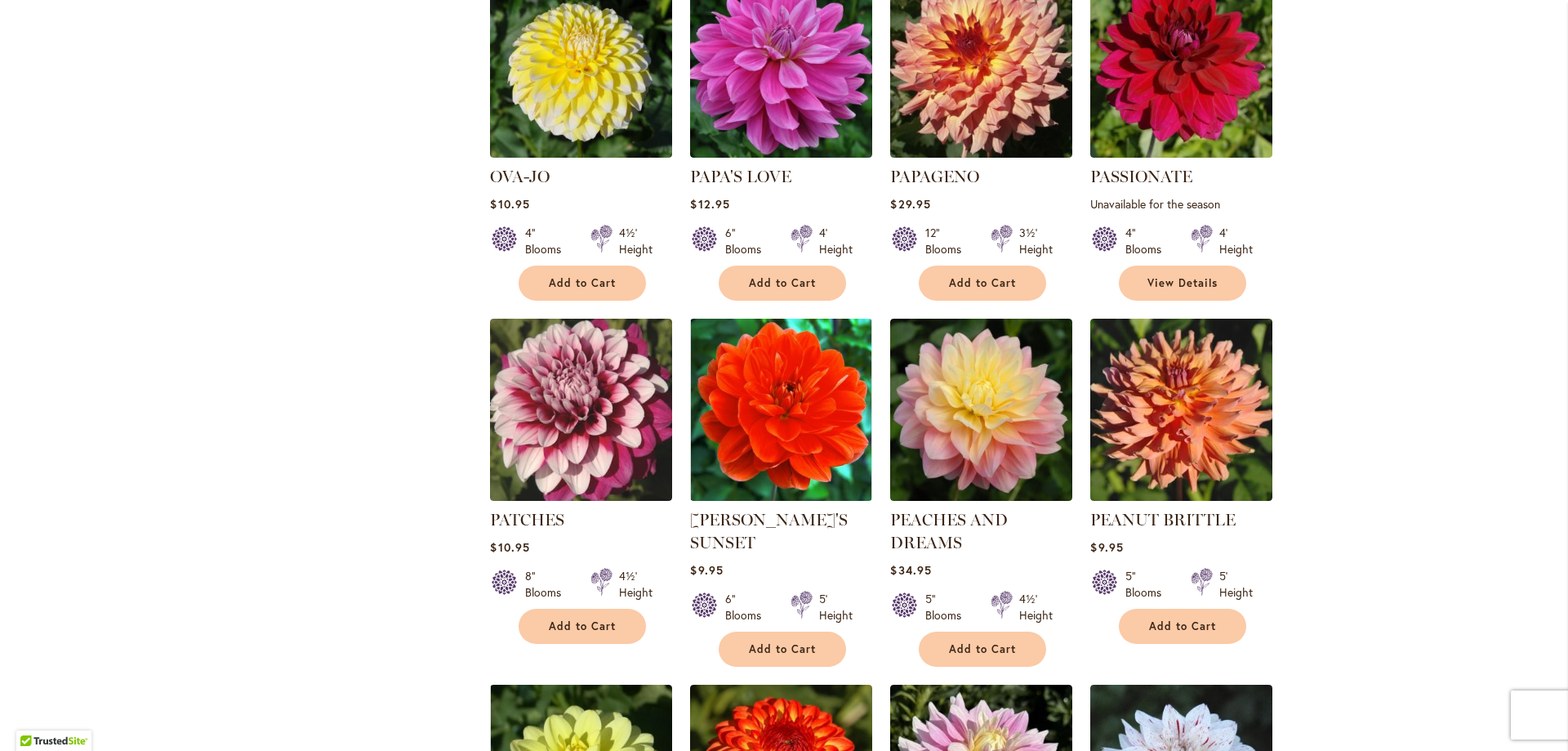
scroll to position [2532, 0]
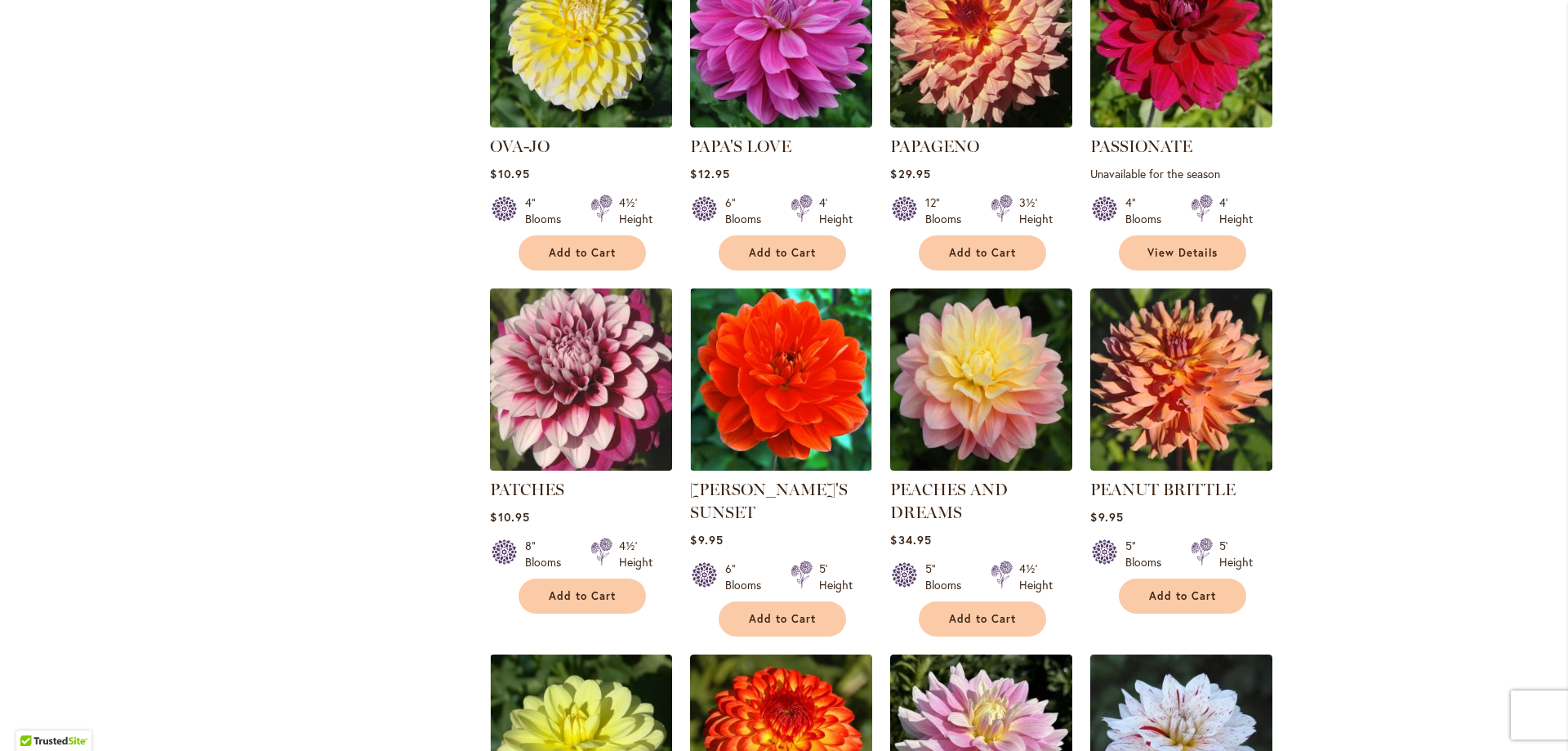
click at [524, 310] on img at bounding box center [581, 378] width 191 height 191
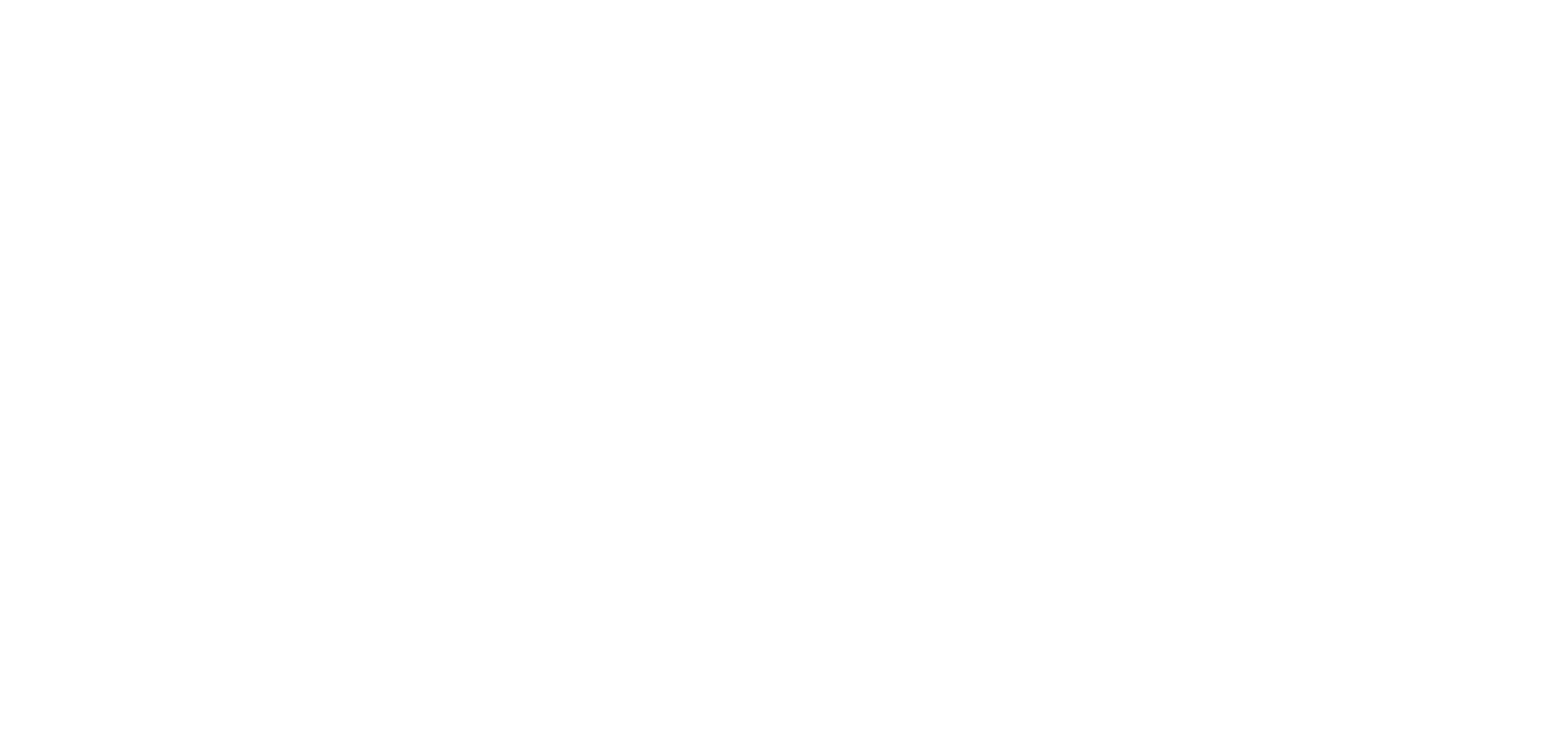
type input "*********"
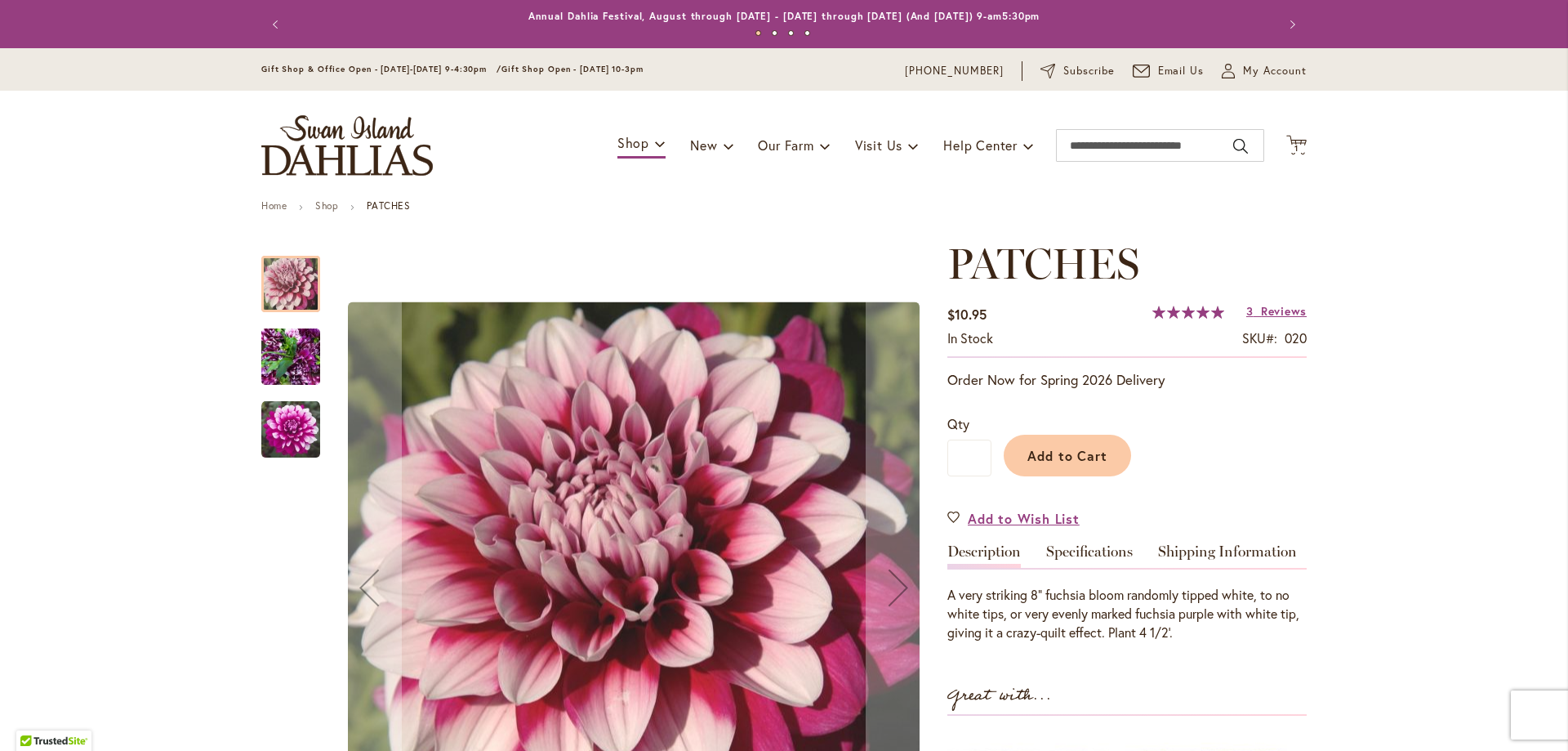
click at [281, 340] on img "Patches" at bounding box center [291, 357] width 59 height 79
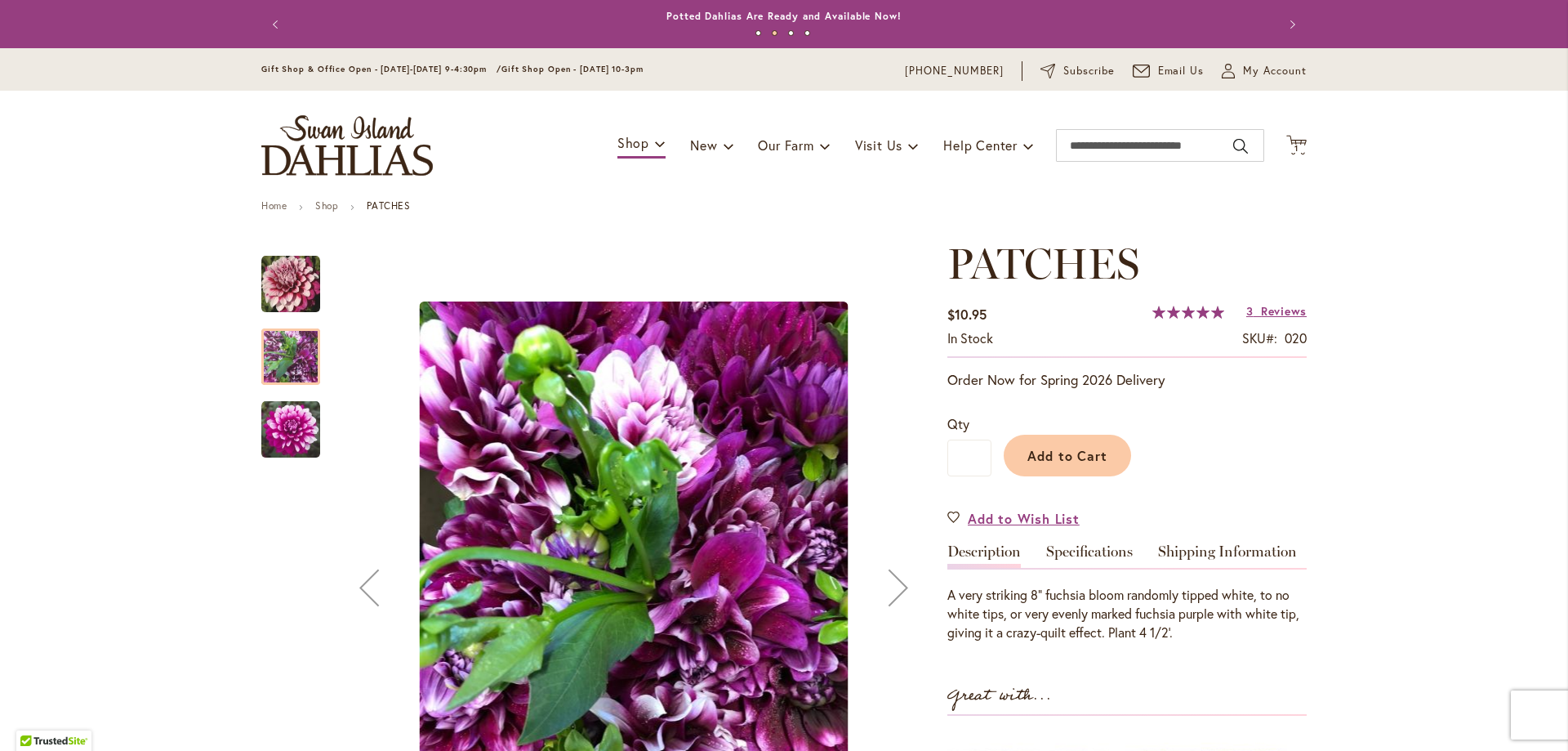
click at [275, 444] on img "Patches" at bounding box center [291, 429] width 59 height 59
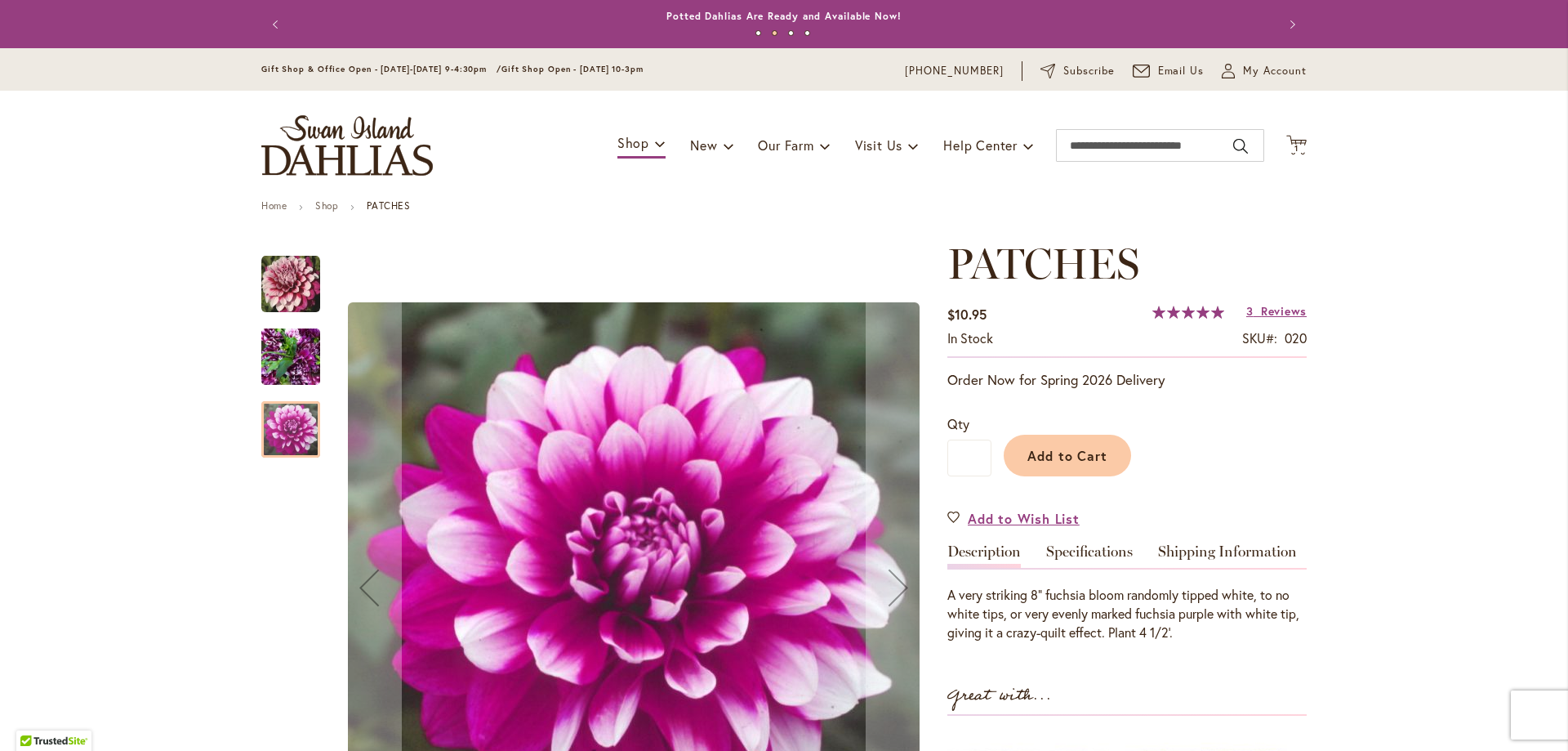
click at [285, 301] on img "Patches" at bounding box center [291, 284] width 59 height 59
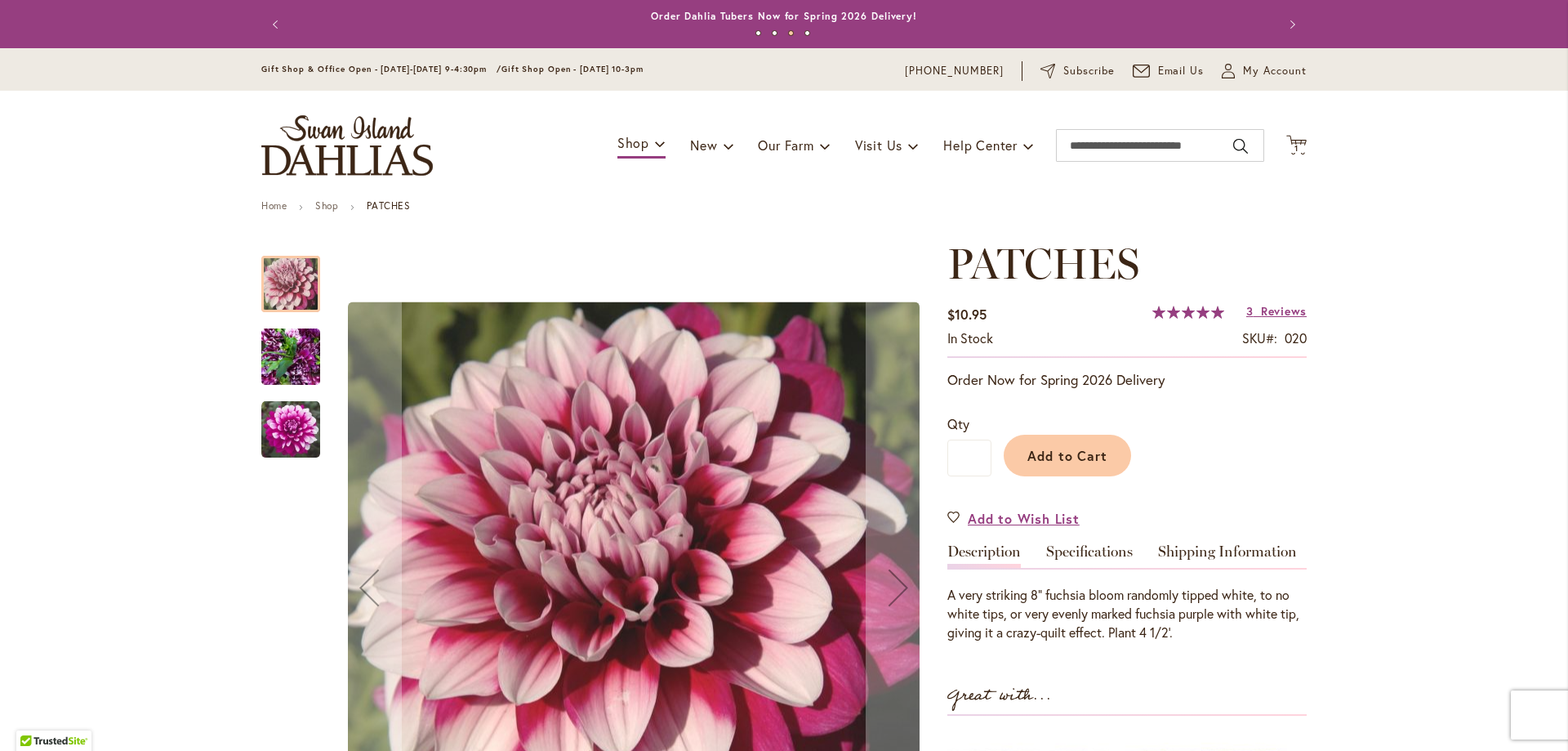
click at [272, 352] on img "Patches" at bounding box center [291, 357] width 59 height 79
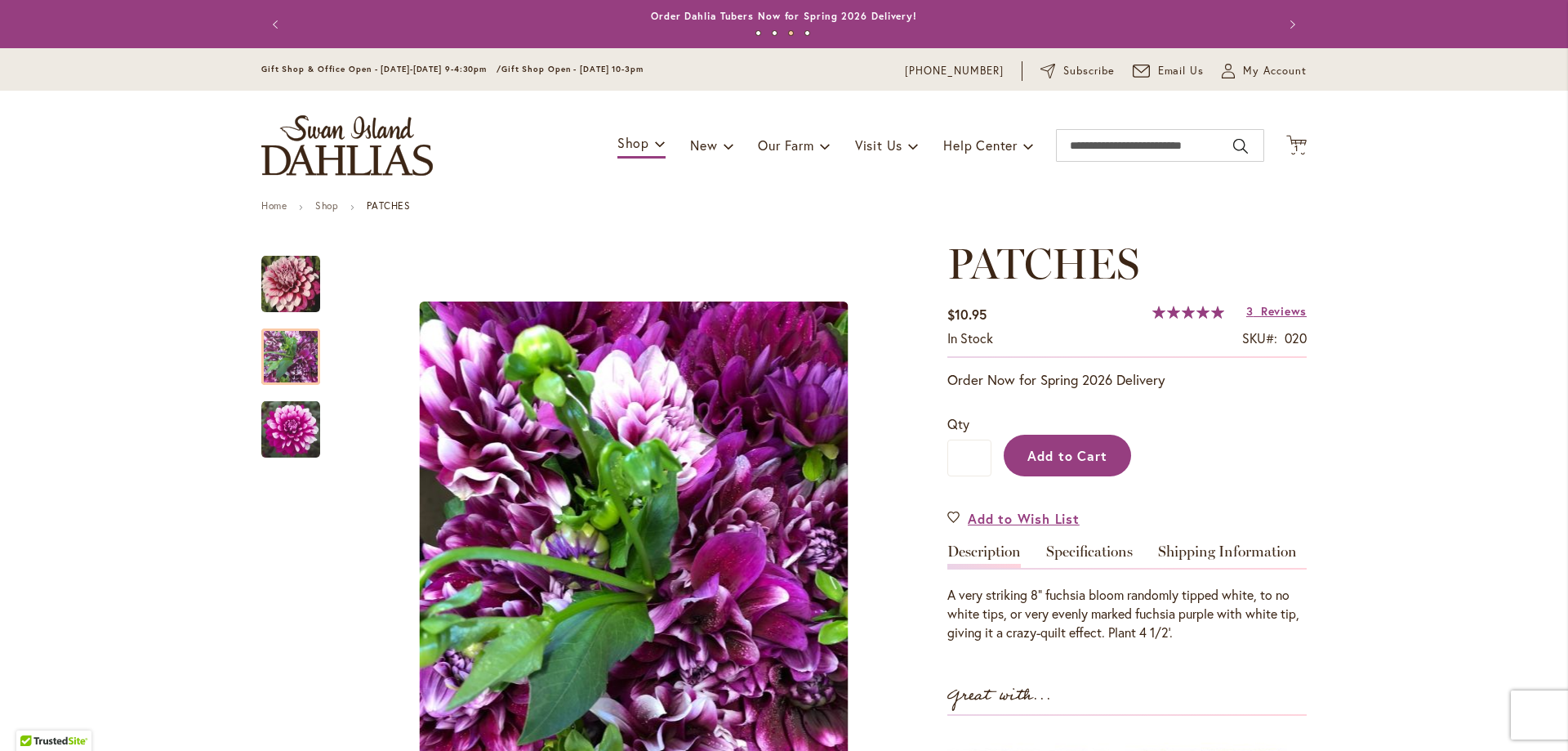
click at [1043, 458] on span "Add to Cart" at bounding box center [1068, 455] width 81 height 17
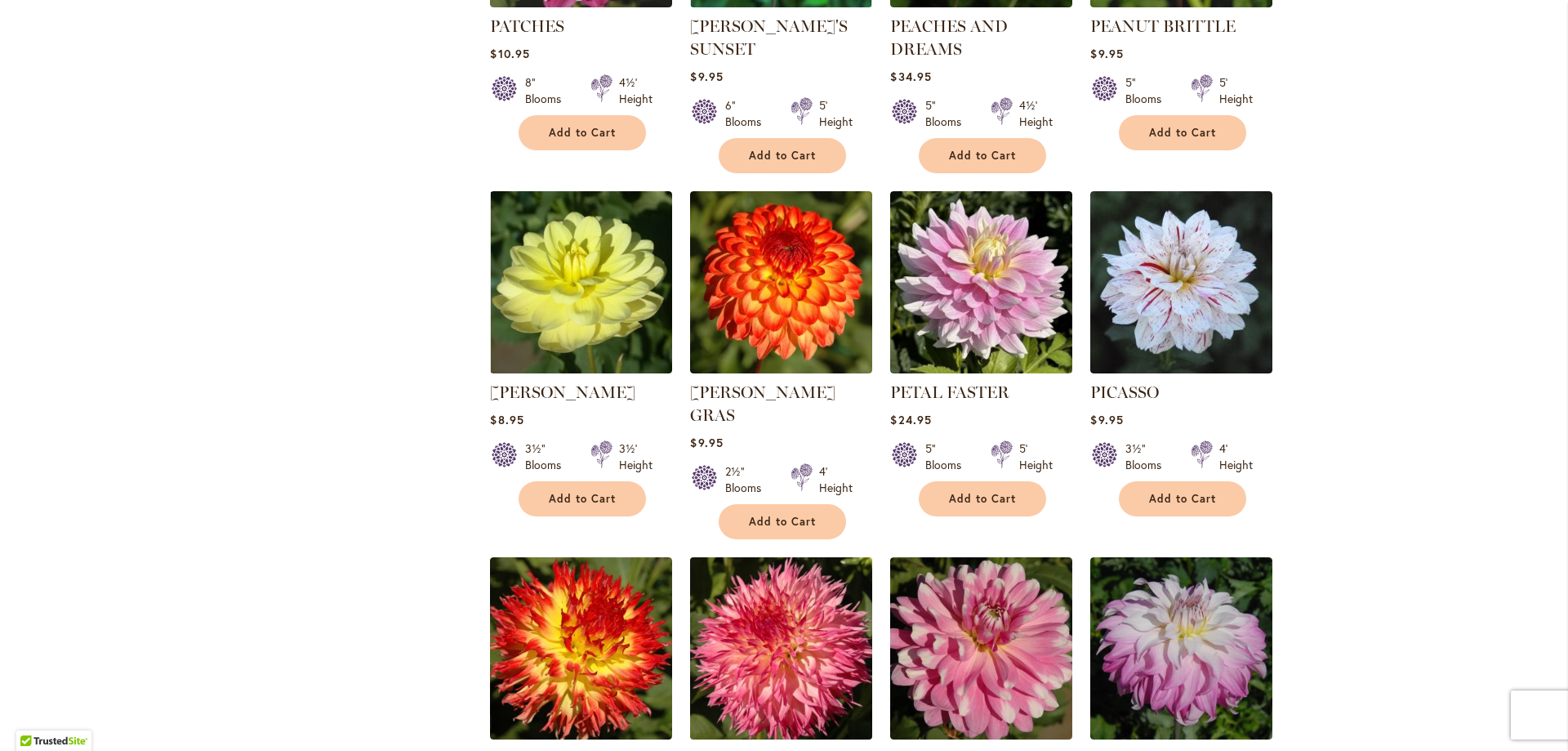
scroll to position [3103, 0]
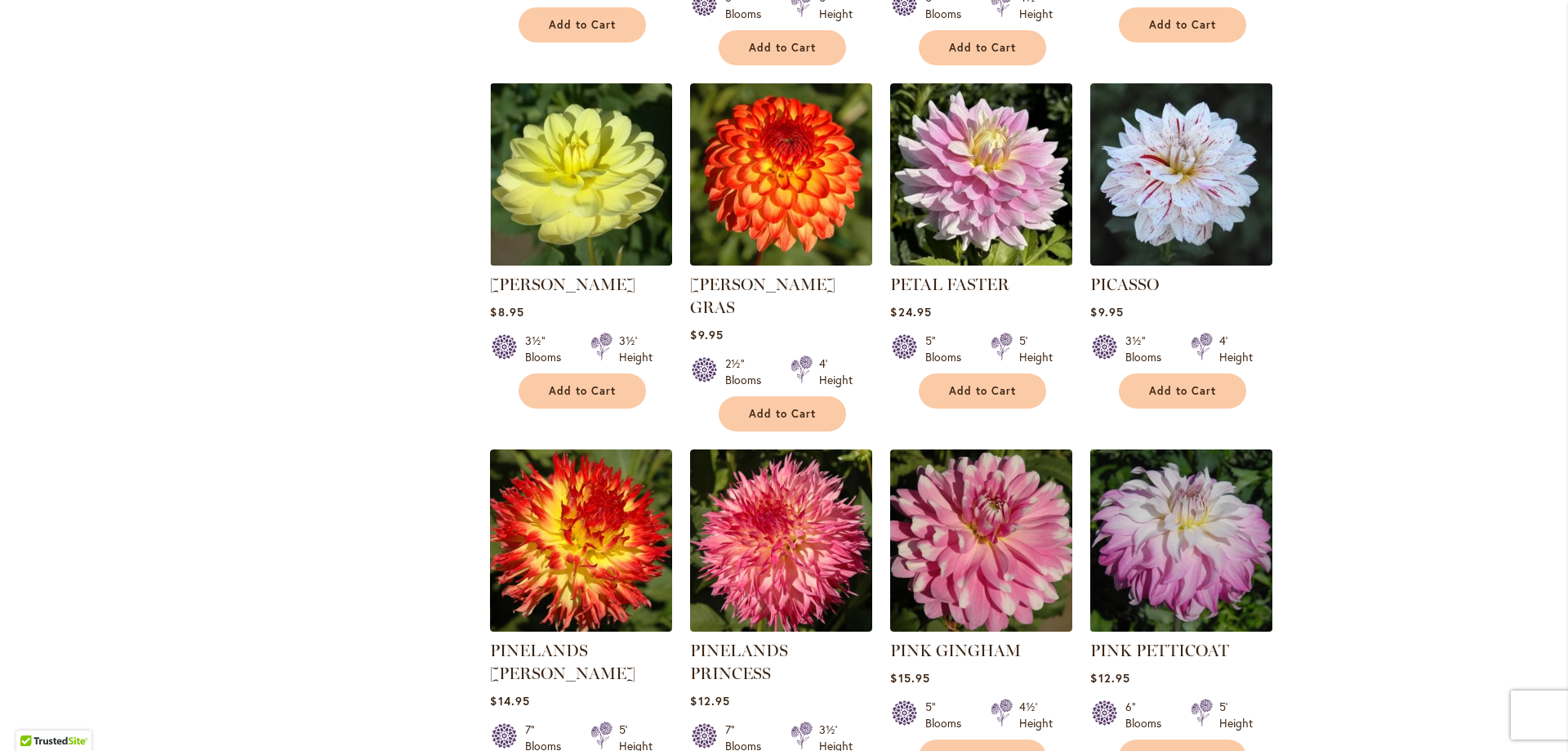
click at [1136, 467] on img at bounding box center [1181, 539] width 191 height 191
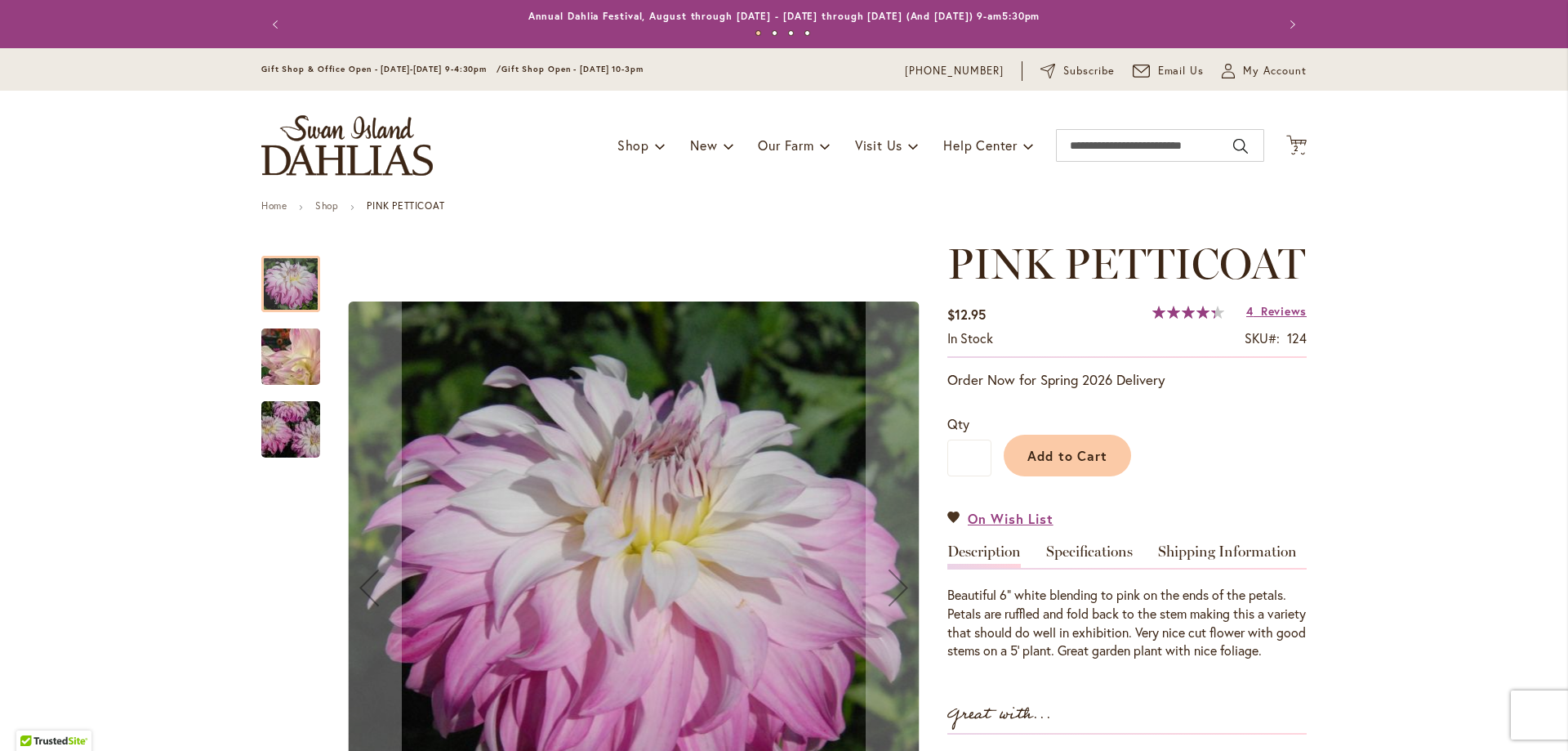
click at [313, 429] on img "Pink Petticoat" at bounding box center [291, 429] width 118 height 79
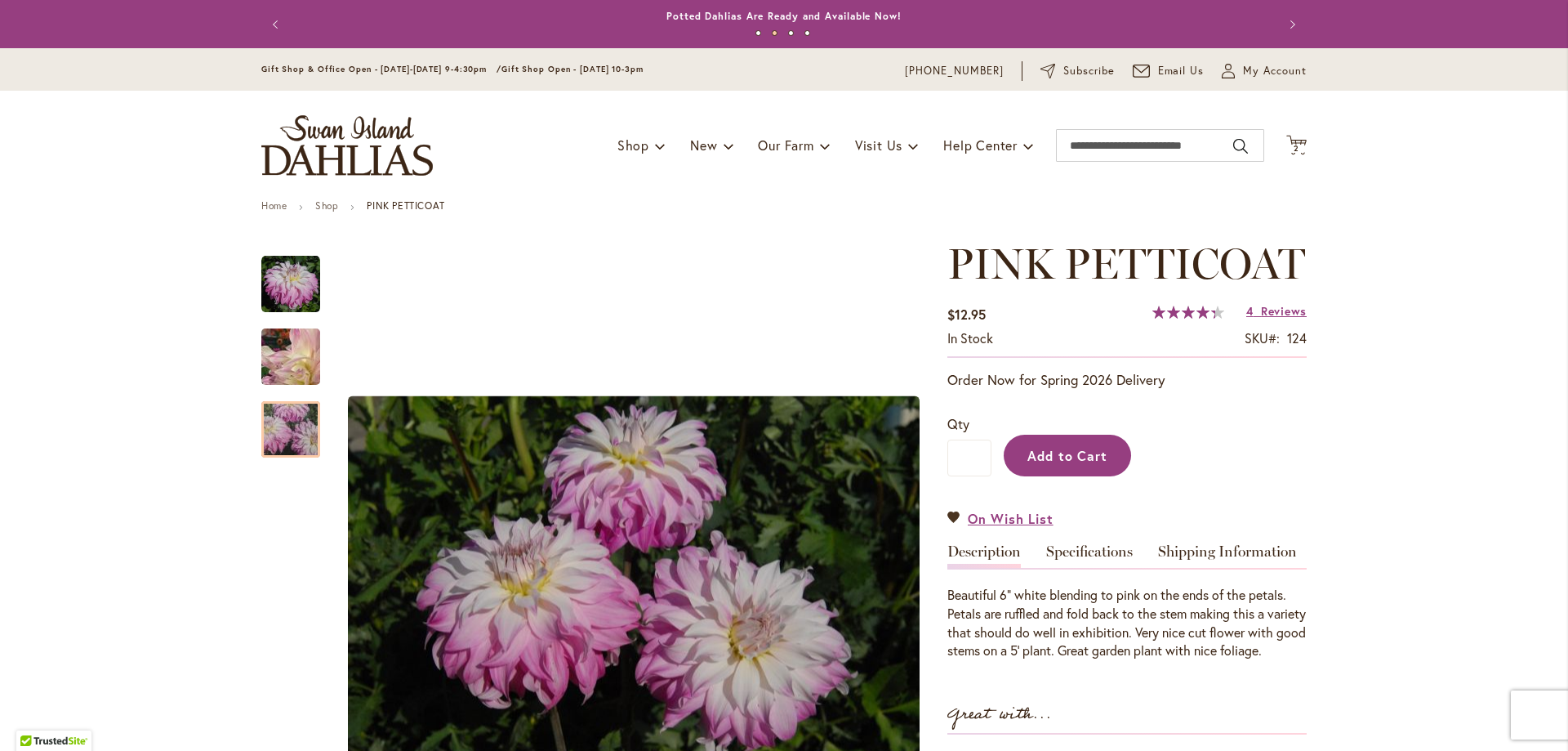
click at [1032, 464] on span "Add to Cart" at bounding box center [1068, 455] width 81 height 17
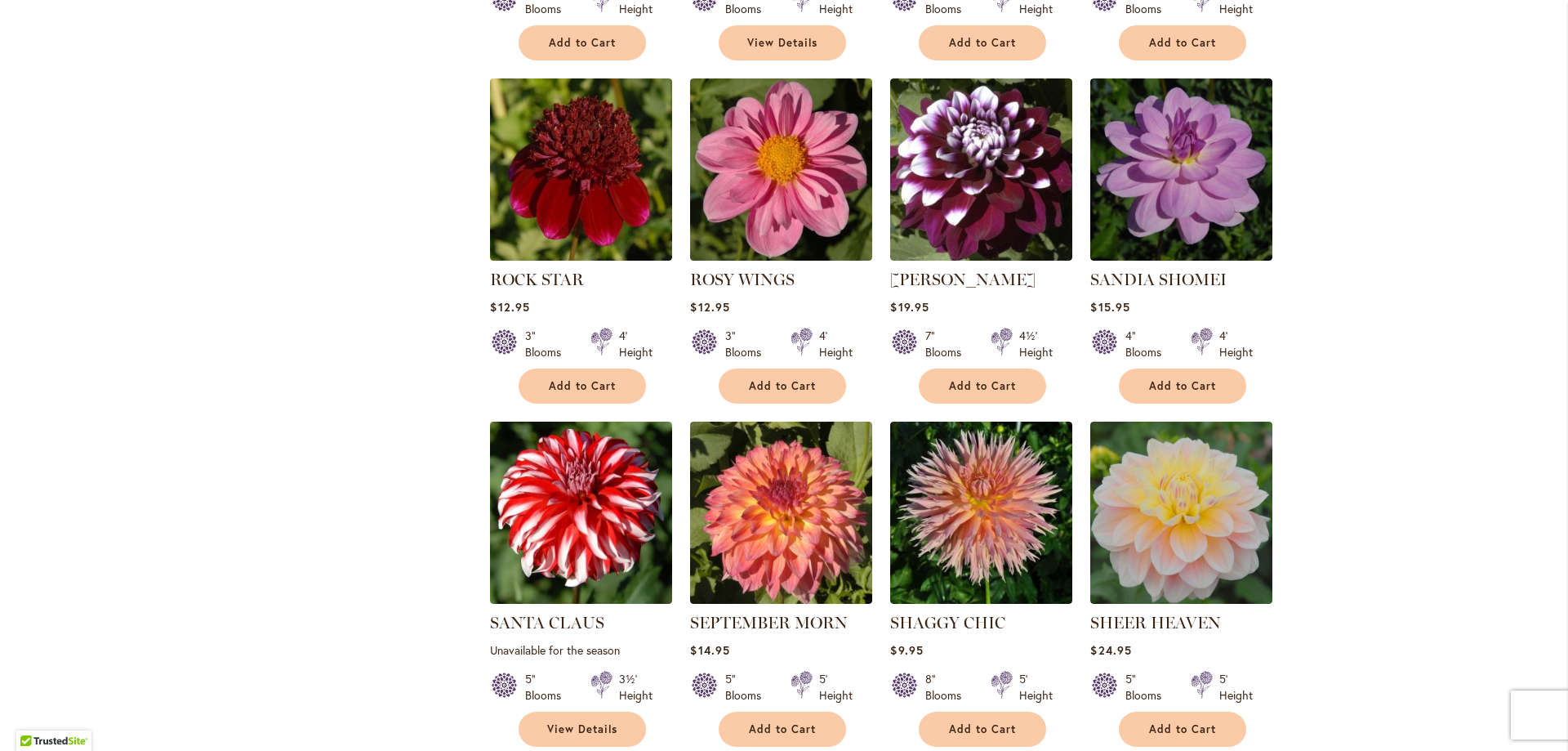
scroll to position [4982, 0]
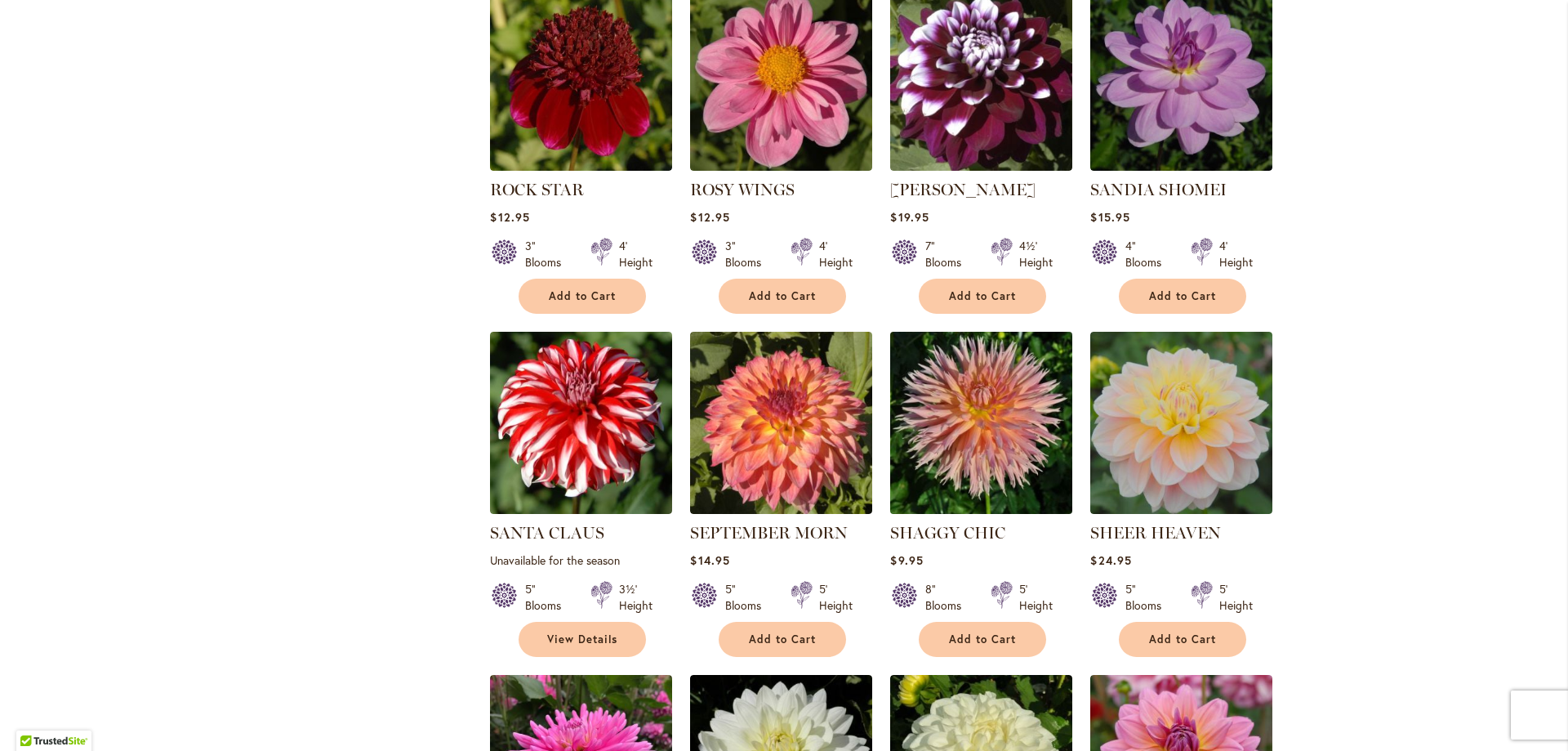
click at [965, 327] on img at bounding box center [981, 422] width 191 height 191
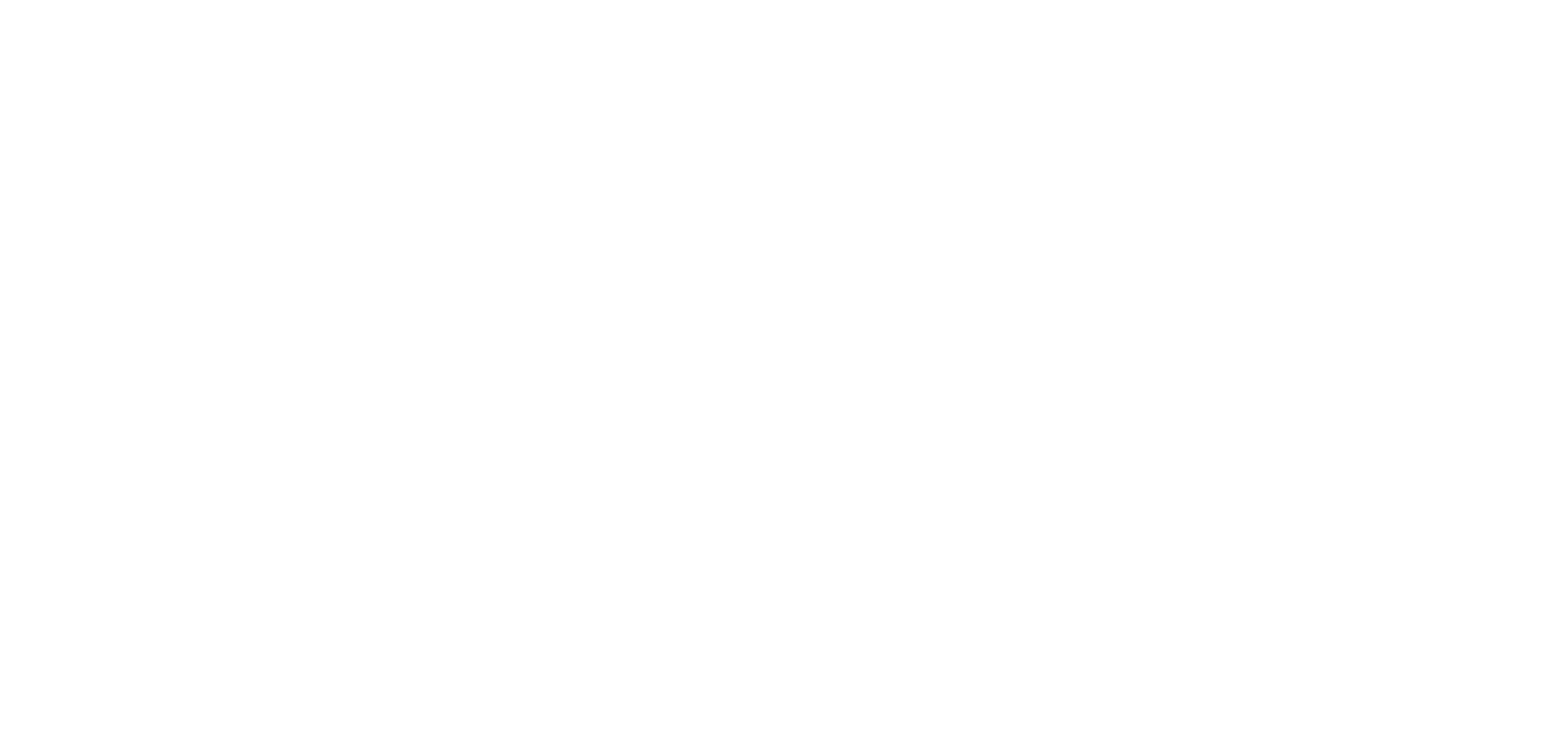
type input "*********"
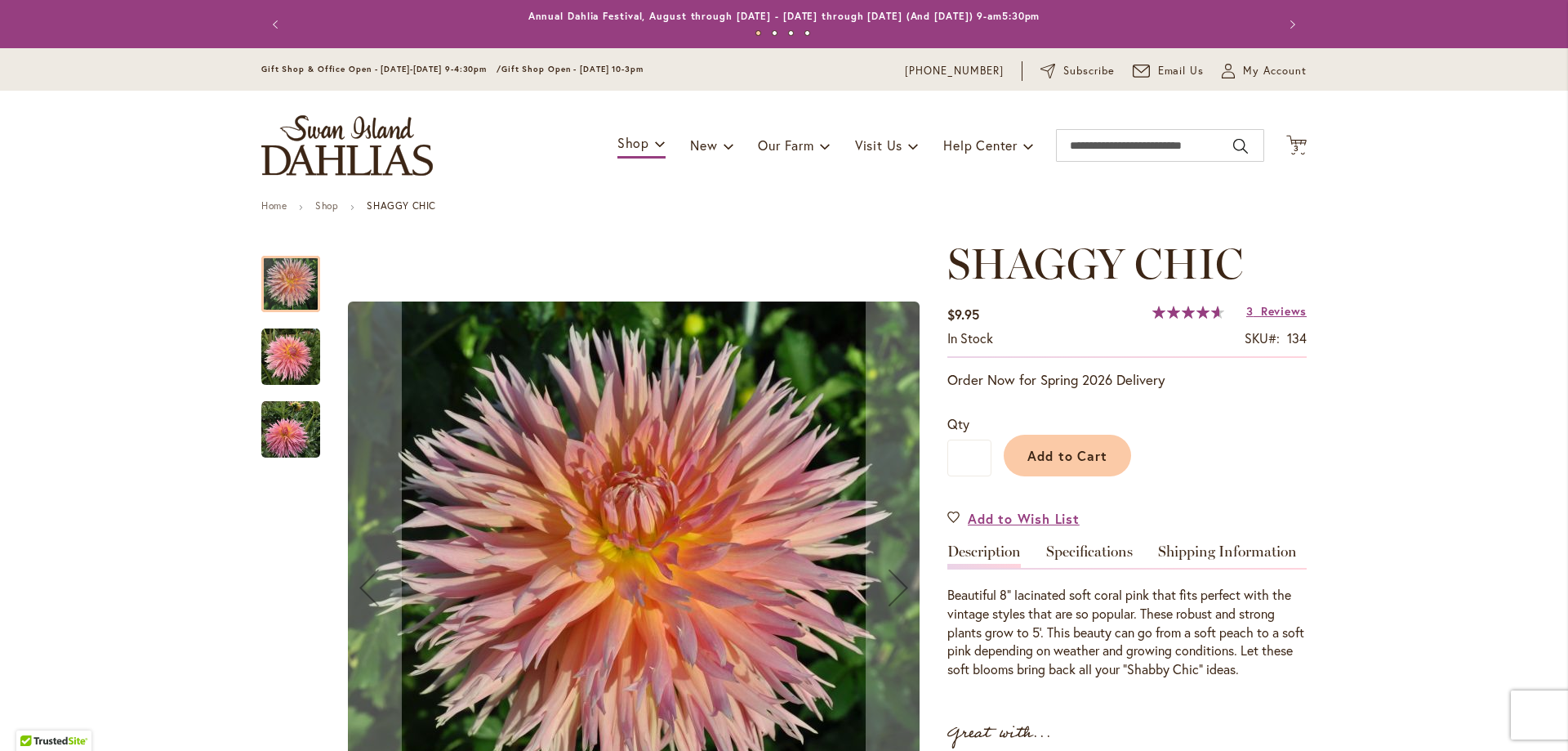
click at [262, 352] on img "SHAGGY CHIC" at bounding box center [291, 357] width 59 height 59
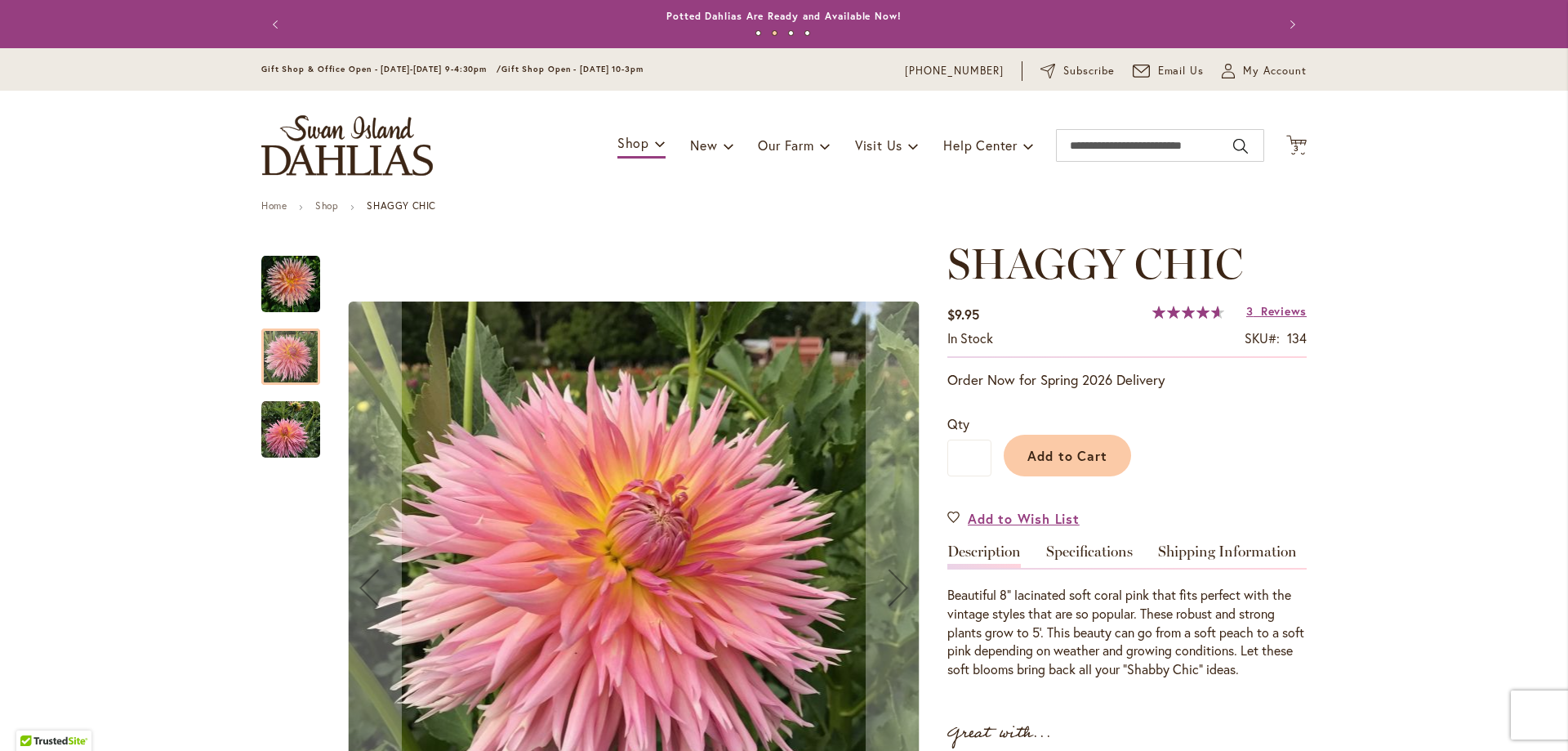
click at [283, 446] on img "SHAGGY CHIC" at bounding box center [291, 429] width 59 height 59
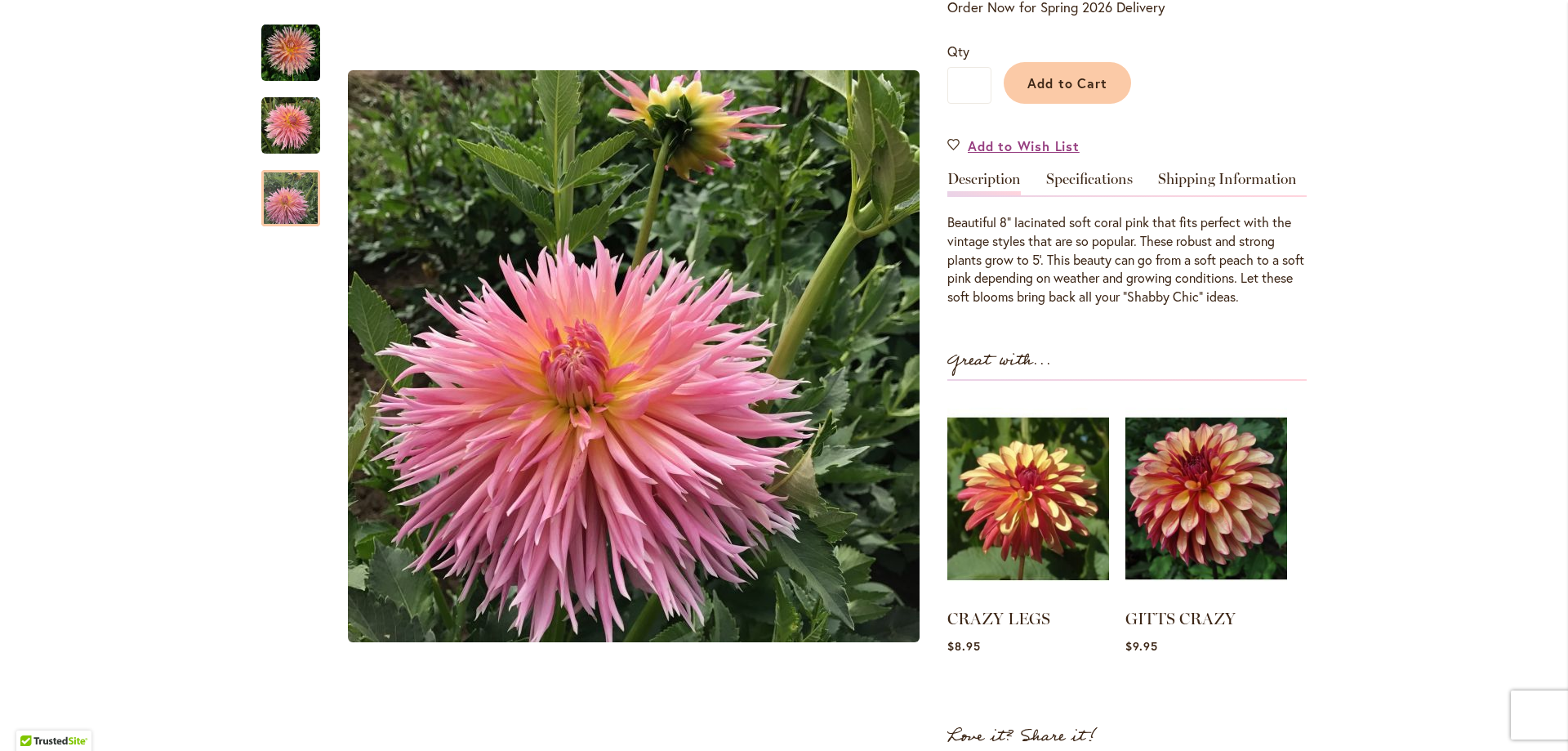
scroll to position [408, 0]
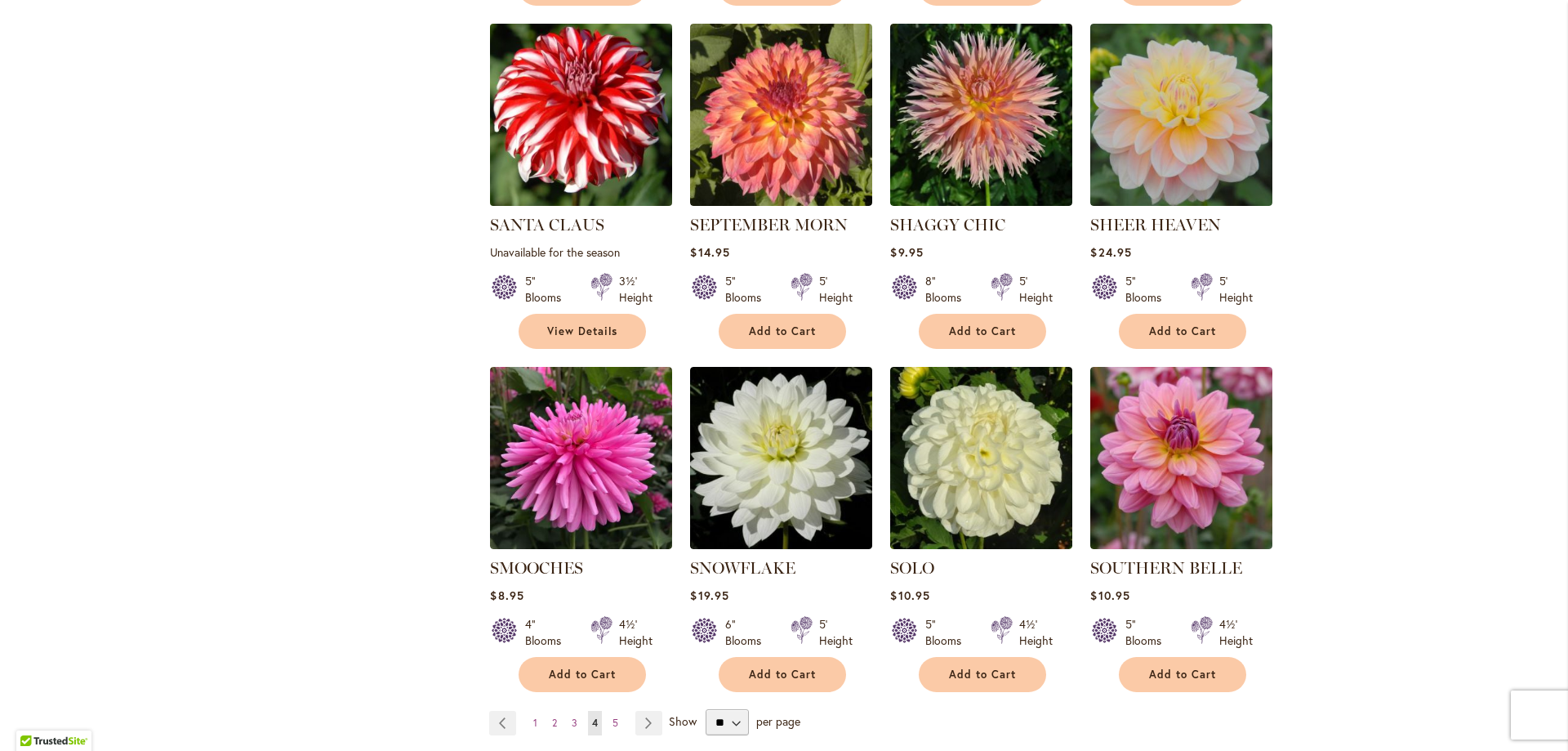
scroll to position [5308, 0]
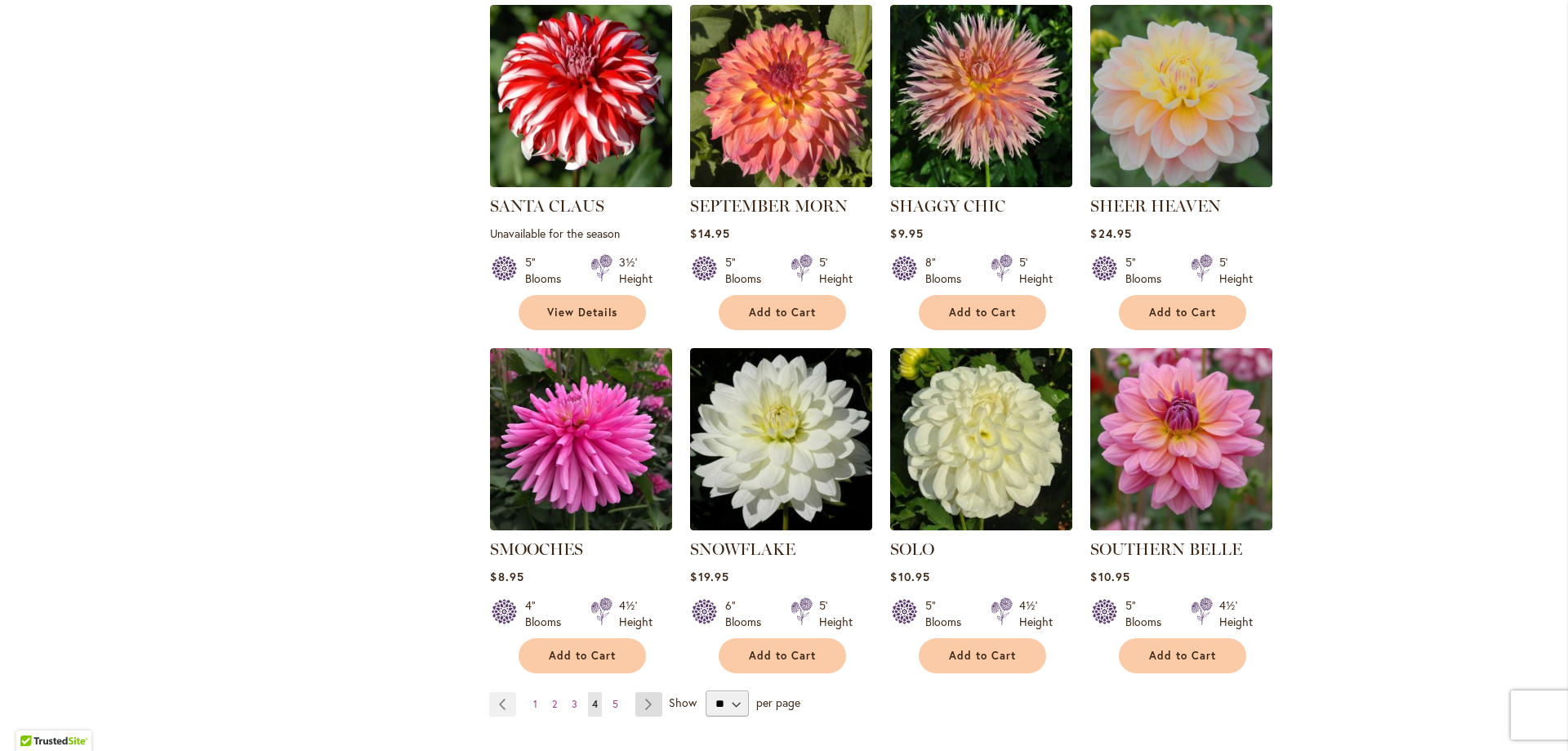
click at [646, 692] on link "Page Next" at bounding box center [649, 704] width 27 height 25
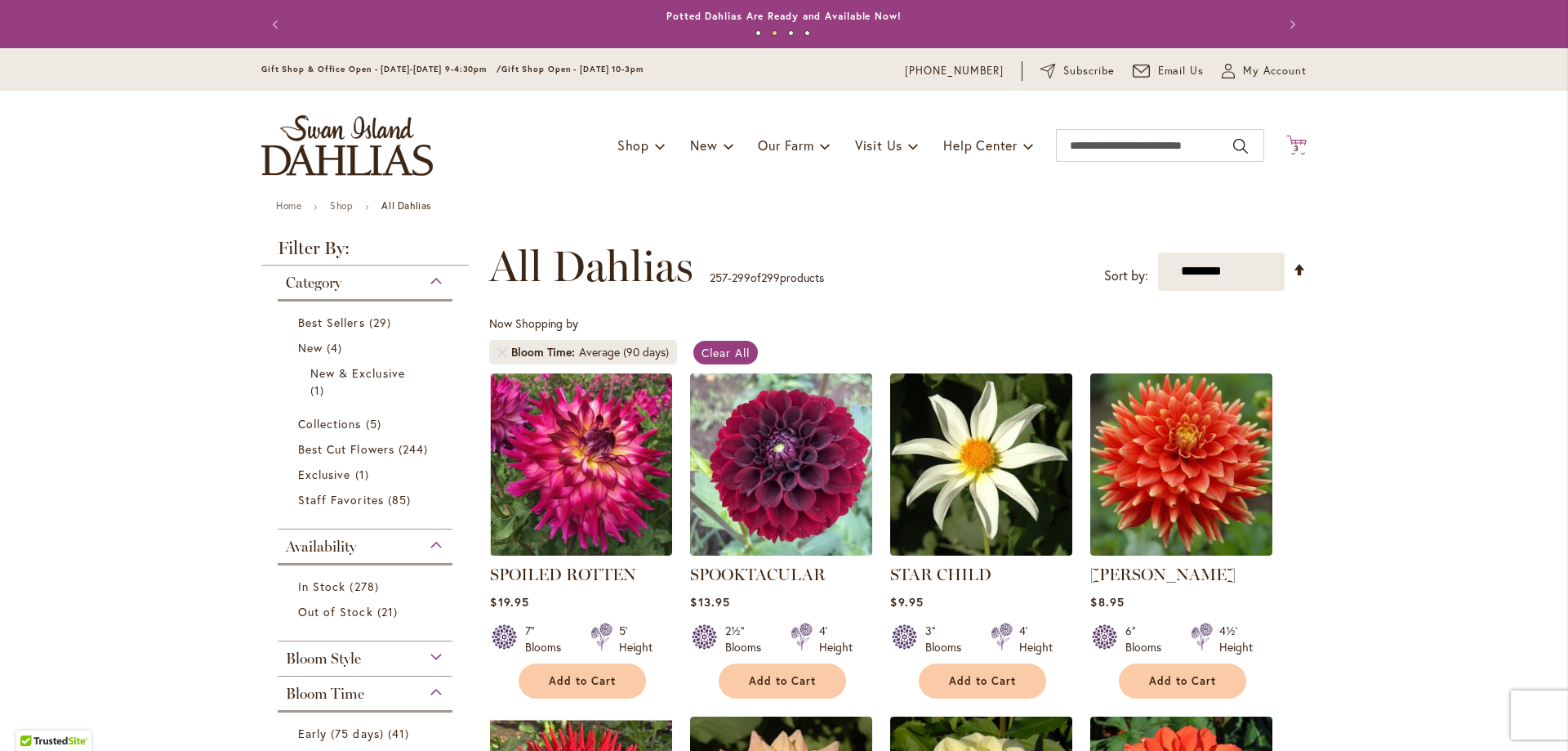
click at [1287, 154] on icon "Cart .cls-1 { fill: #231f20; }" at bounding box center [1297, 145] width 21 height 21
